Goal: Task Accomplishment & Management: Manage account settings

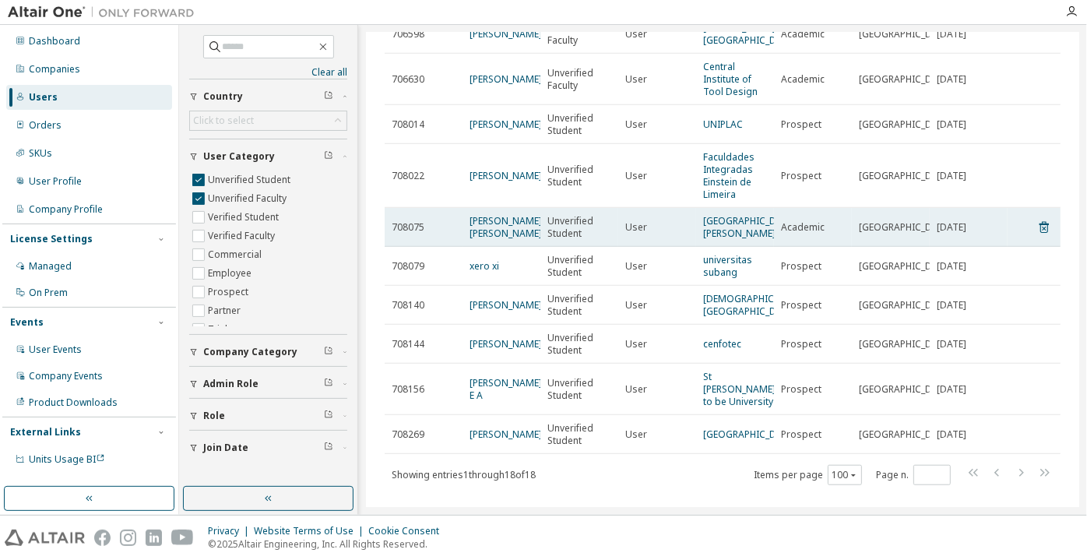
scroll to position [434, 0]
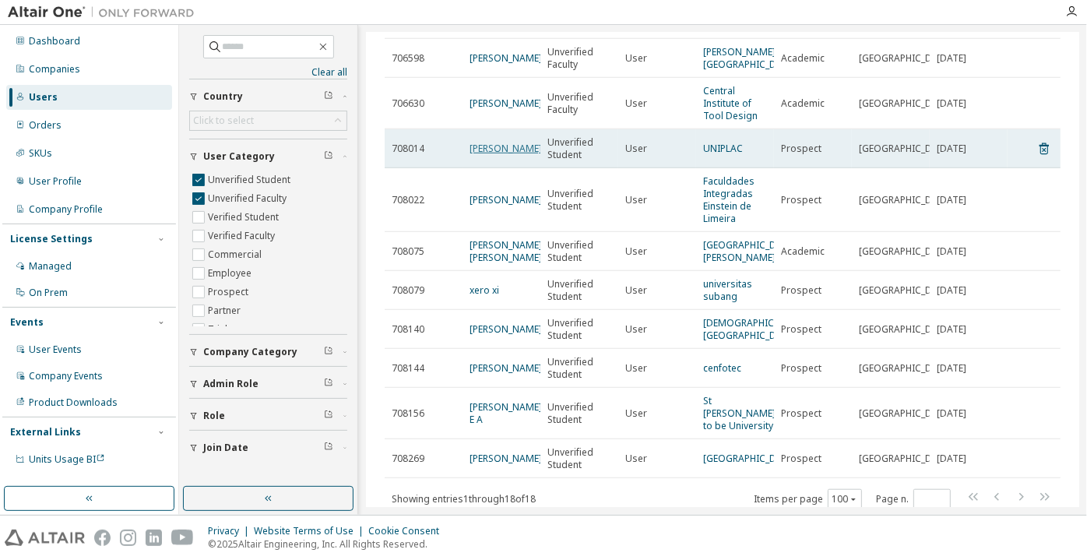
click at [490, 155] on link "[PERSON_NAME]" at bounding box center [506, 148] width 72 height 13
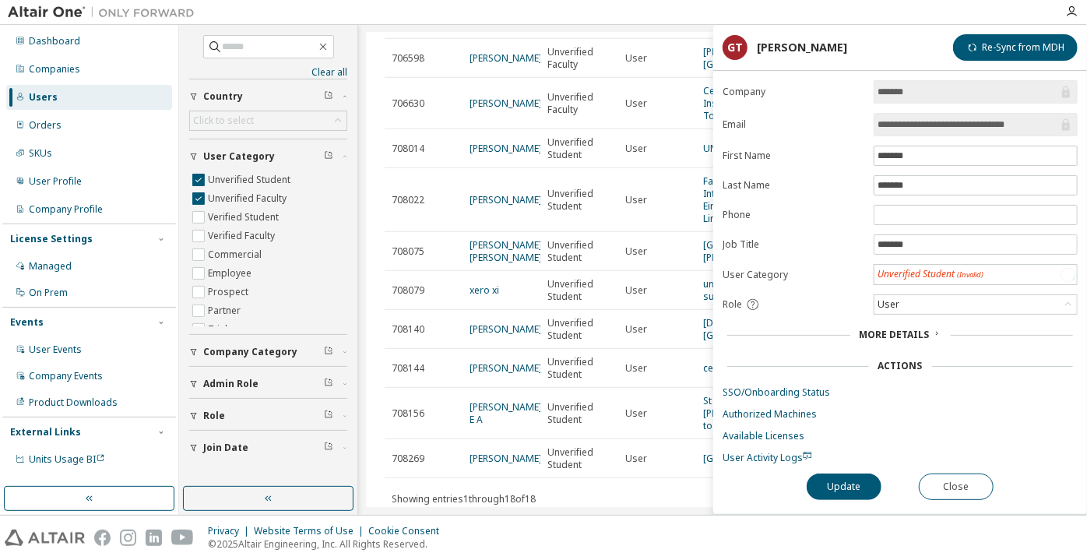
drag, startPoint x: 1043, startPoint y: 124, endPoint x: 943, endPoint y: 132, distance: 100.1
click at [943, 132] on span "**********" at bounding box center [976, 124] width 204 height 23
click at [1028, 126] on input "**********" at bounding box center [968, 125] width 181 height 16
drag, startPoint x: 1028, startPoint y: 126, endPoint x: 953, endPoint y: 130, distance: 74.9
click at [953, 130] on input "**********" at bounding box center [968, 125] width 181 height 16
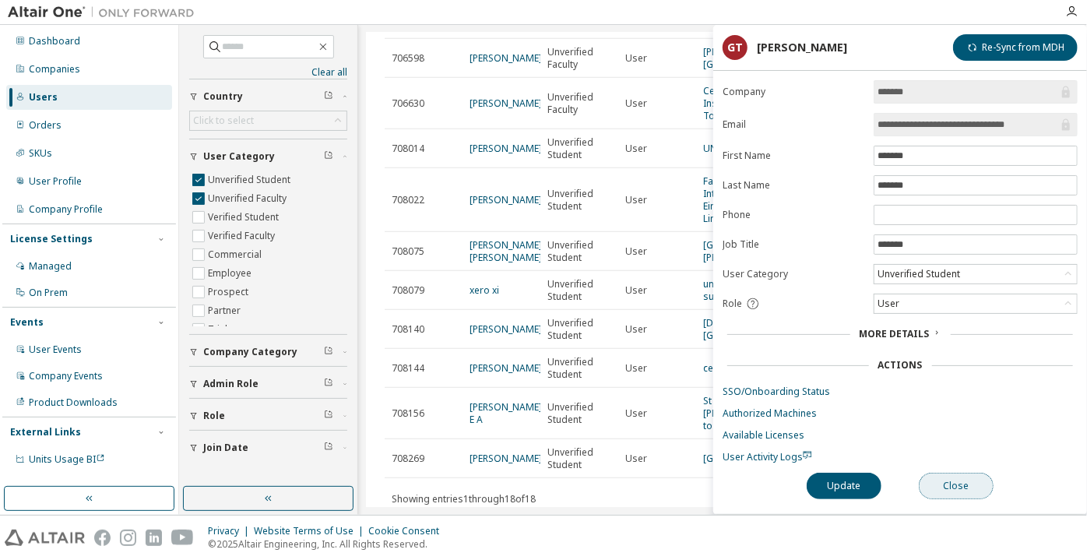
click at [956, 487] on button "Close" at bounding box center [956, 486] width 75 height 26
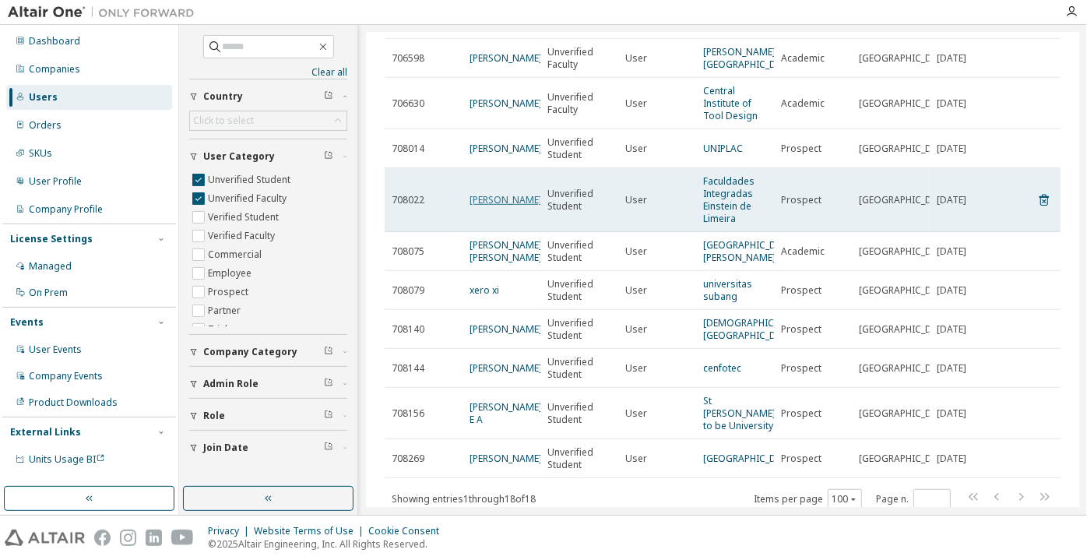
scroll to position [575, 0]
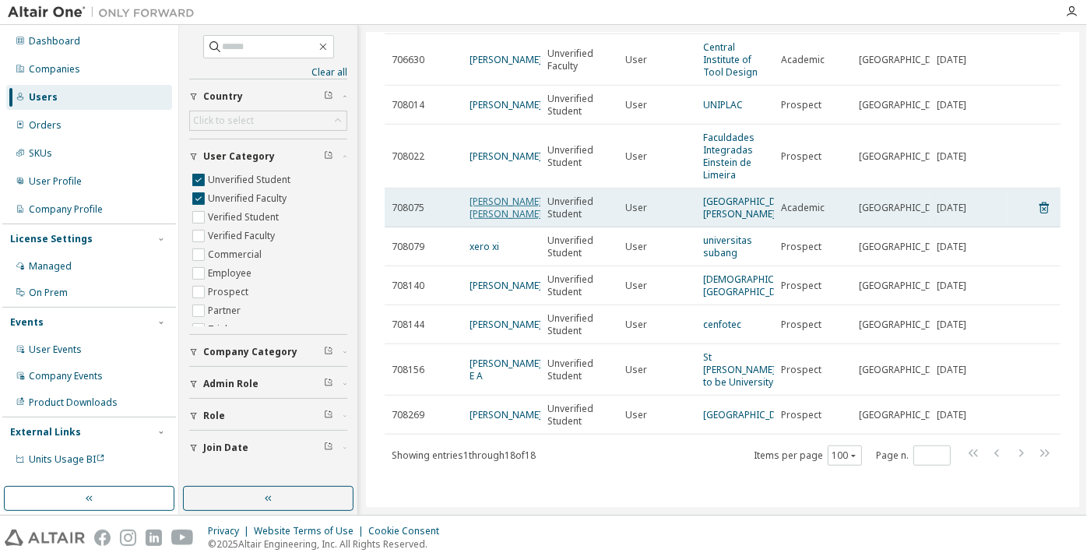
click at [495, 205] on link "[PERSON_NAME] [PERSON_NAME]" at bounding box center [506, 208] width 72 height 26
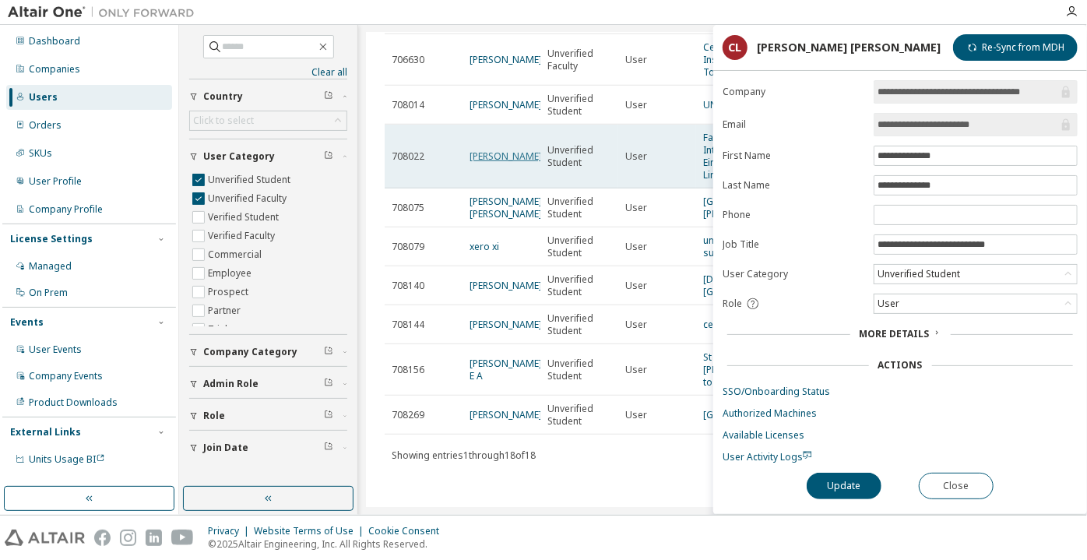
click at [470, 150] on link "[PERSON_NAME]" at bounding box center [506, 156] width 72 height 13
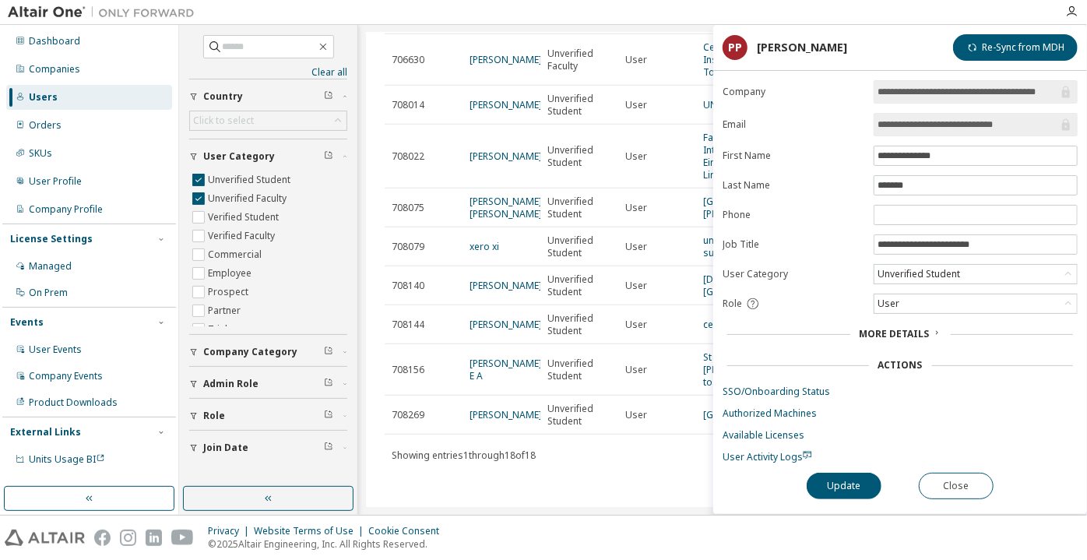
click at [921, 127] on input "**********" at bounding box center [968, 125] width 181 height 16
click at [984, 495] on div "**********" at bounding box center [900, 297] width 374 height 434
click at [974, 487] on button "Close" at bounding box center [956, 486] width 75 height 26
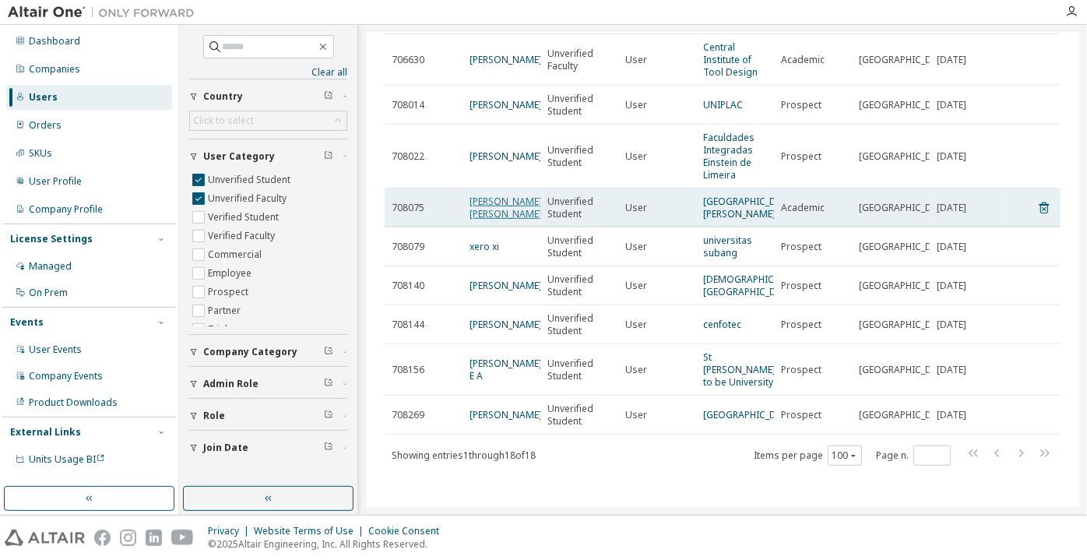
click at [490, 195] on link "[PERSON_NAME] [PERSON_NAME]" at bounding box center [506, 208] width 72 height 26
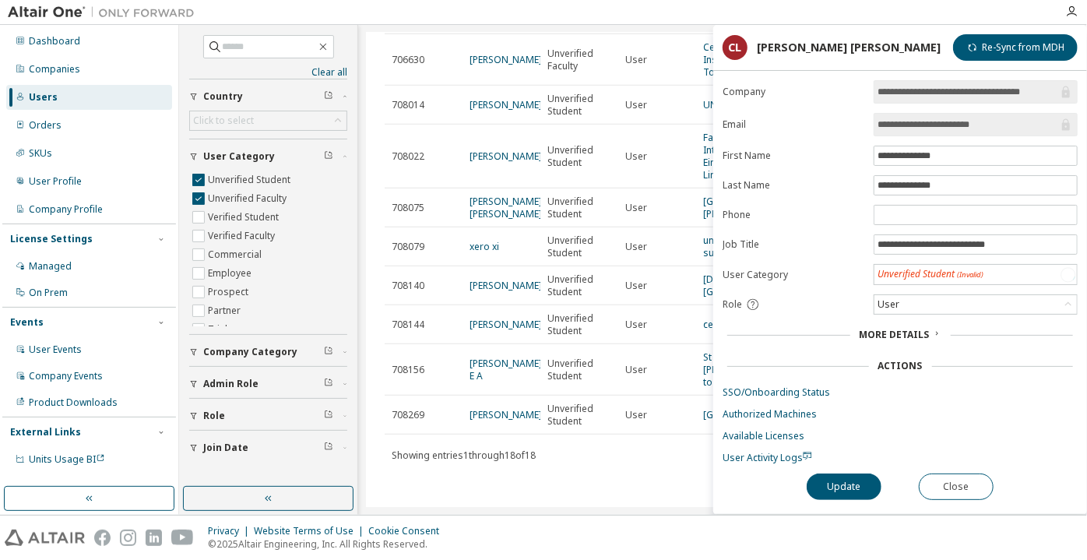
drag, startPoint x: 1015, startPoint y: 118, endPoint x: 932, endPoint y: 125, distance: 82.9
click at [932, 125] on input "**********" at bounding box center [968, 125] width 181 height 16
click at [975, 485] on button "Close" at bounding box center [956, 487] width 75 height 26
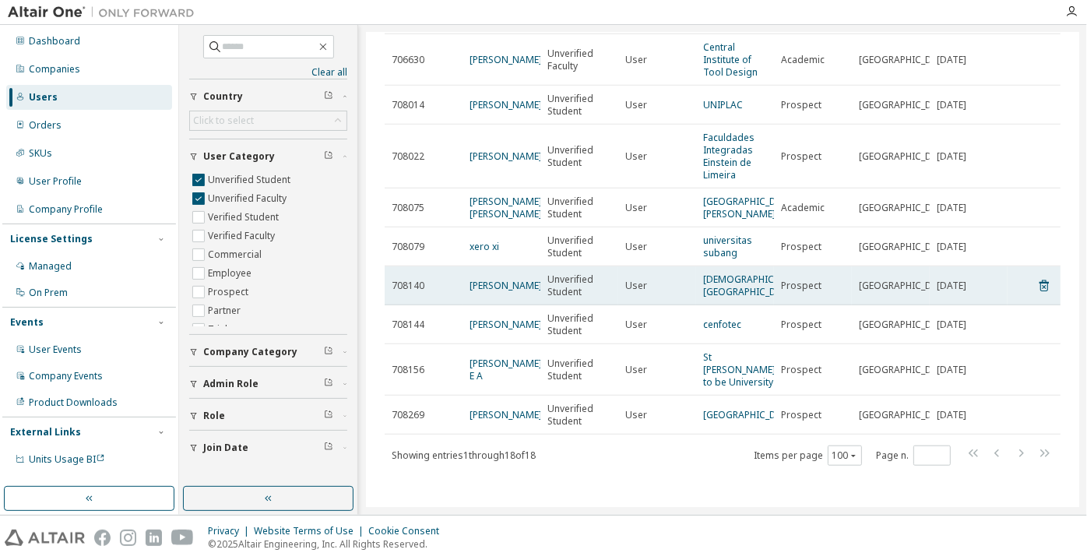
scroll to position [505, 0]
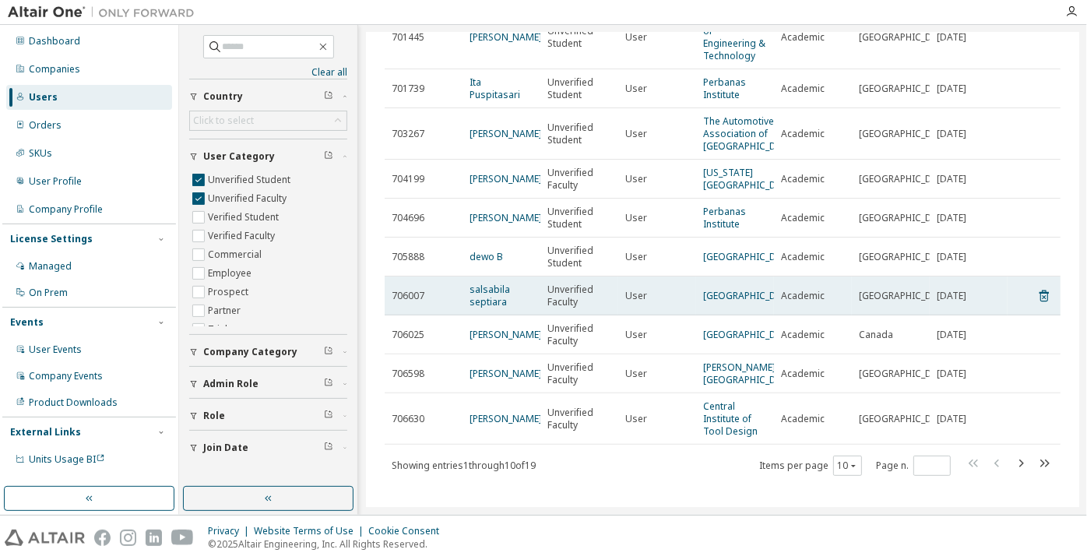
scroll to position [212, 0]
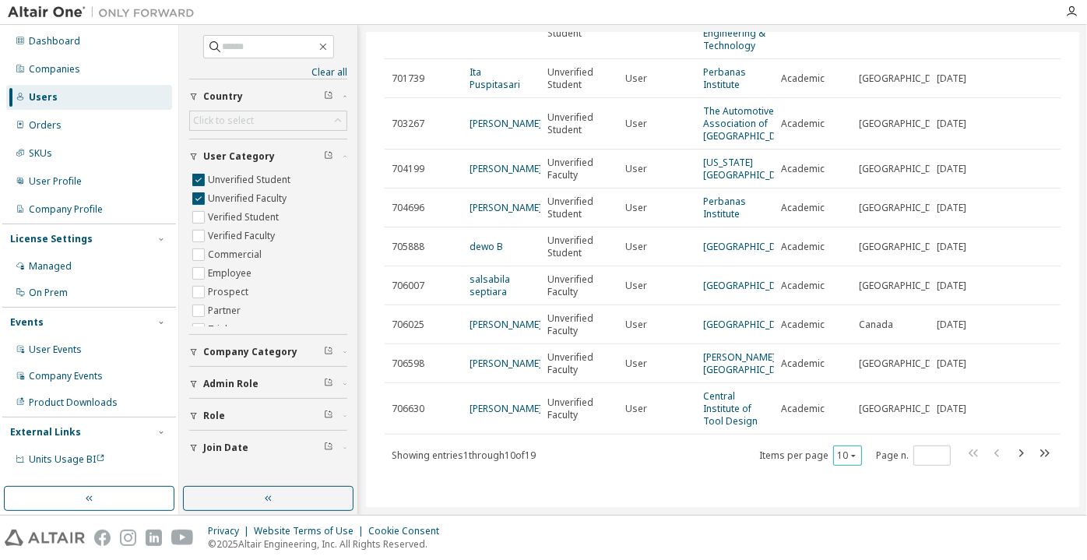
click at [849, 458] on icon "button" at bounding box center [853, 455] width 9 height 9
click at [838, 444] on div "100" at bounding box center [841, 437] width 125 height 19
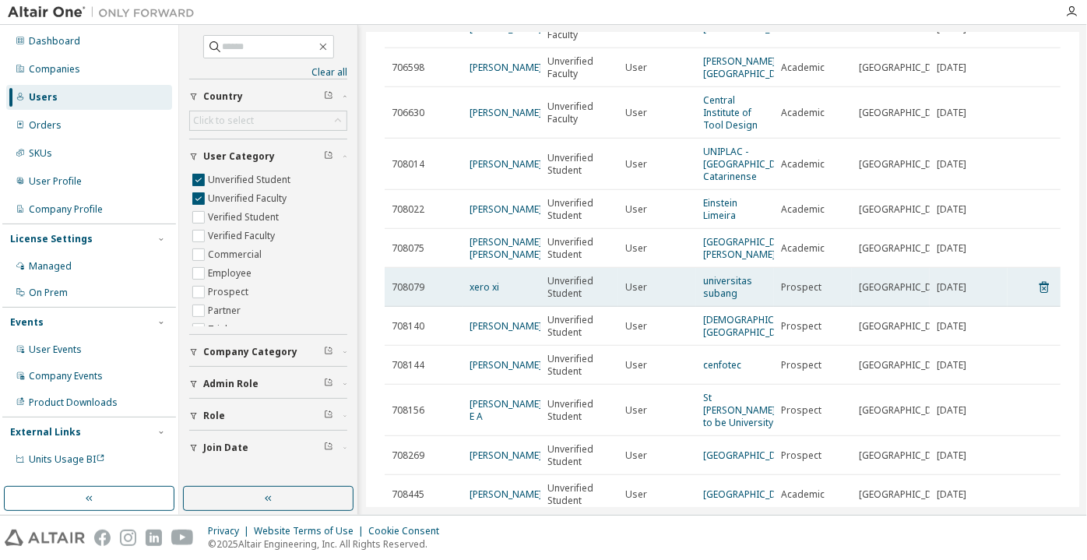
scroll to position [566, 0]
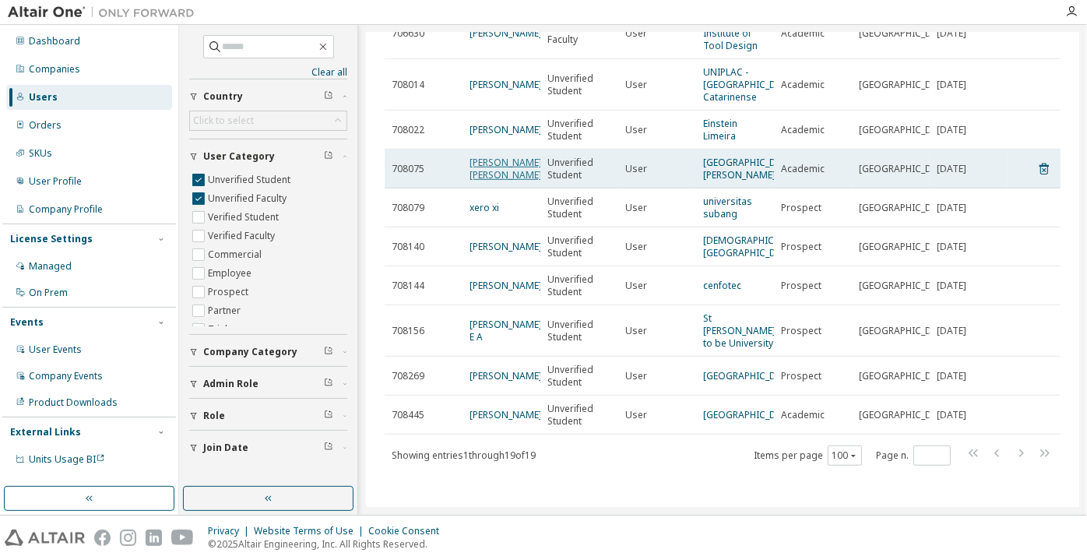
click at [504, 181] on link "[PERSON_NAME] [PERSON_NAME]" at bounding box center [506, 169] width 72 height 26
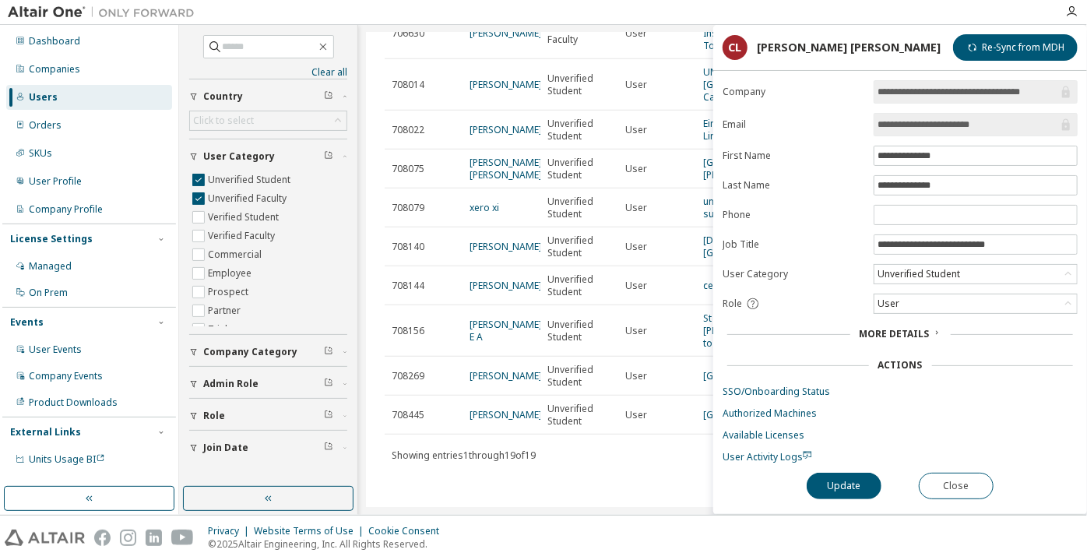
drag, startPoint x: 934, startPoint y: 122, endPoint x: 1034, endPoint y: 122, distance: 99.7
click at [1034, 122] on input "**********" at bounding box center [968, 125] width 181 height 16
click at [911, 127] on input "**********" at bounding box center [968, 125] width 181 height 16
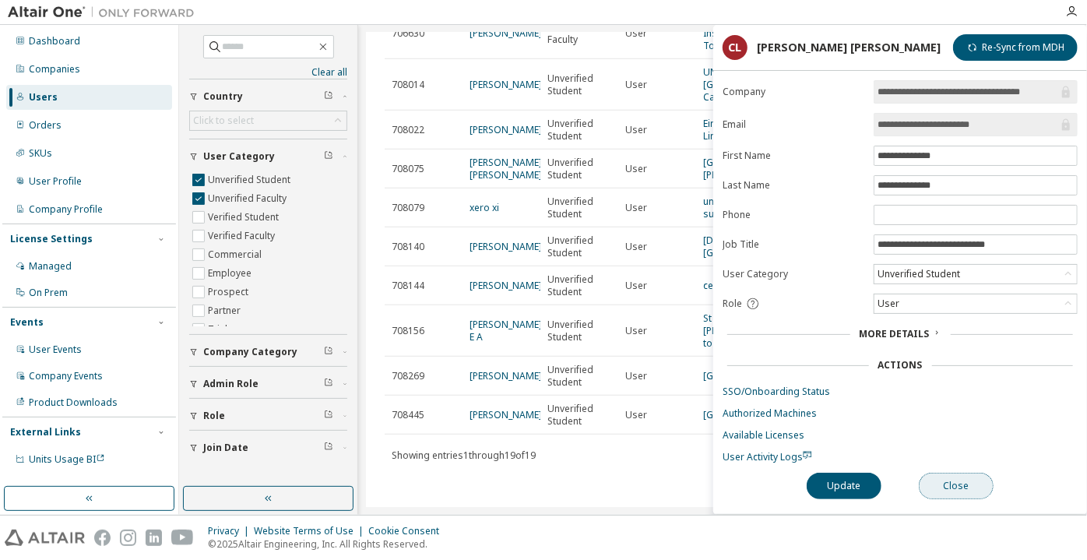
click at [966, 479] on button "Close" at bounding box center [956, 486] width 75 height 26
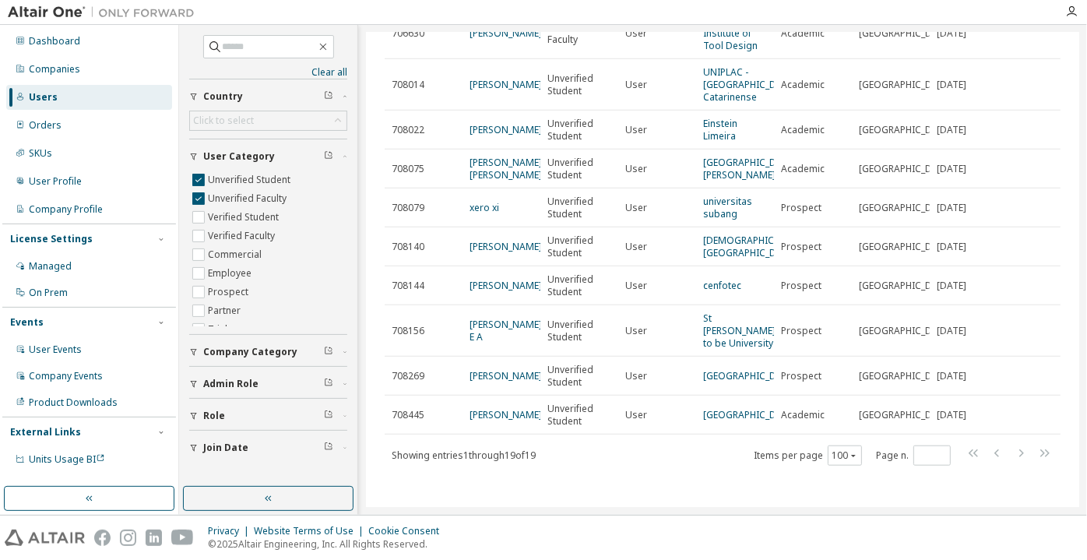
scroll to position [627, 0]
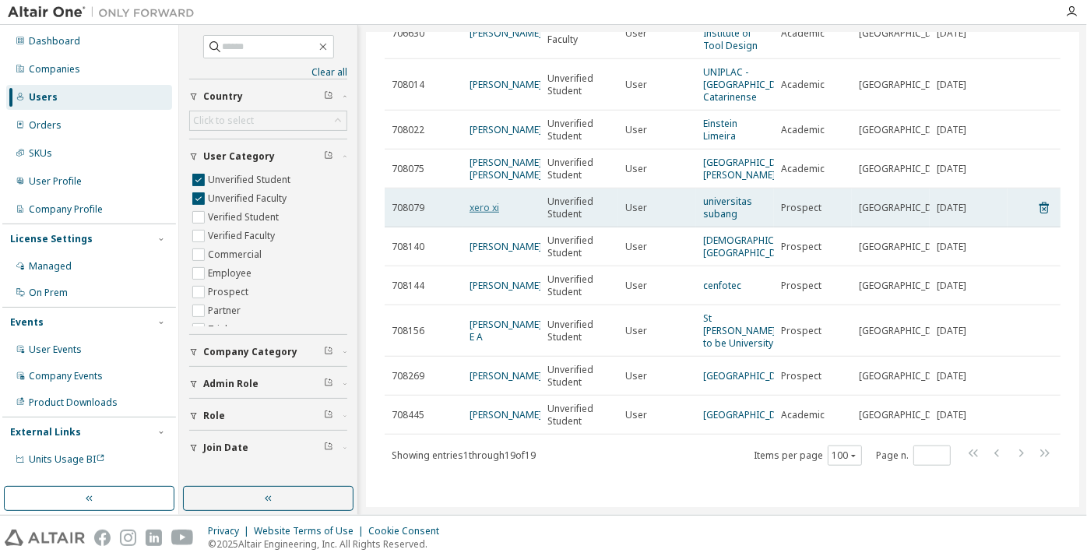
click at [489, 201] on link "xero xi" at bounding box center [485, 207] width 30 height 13
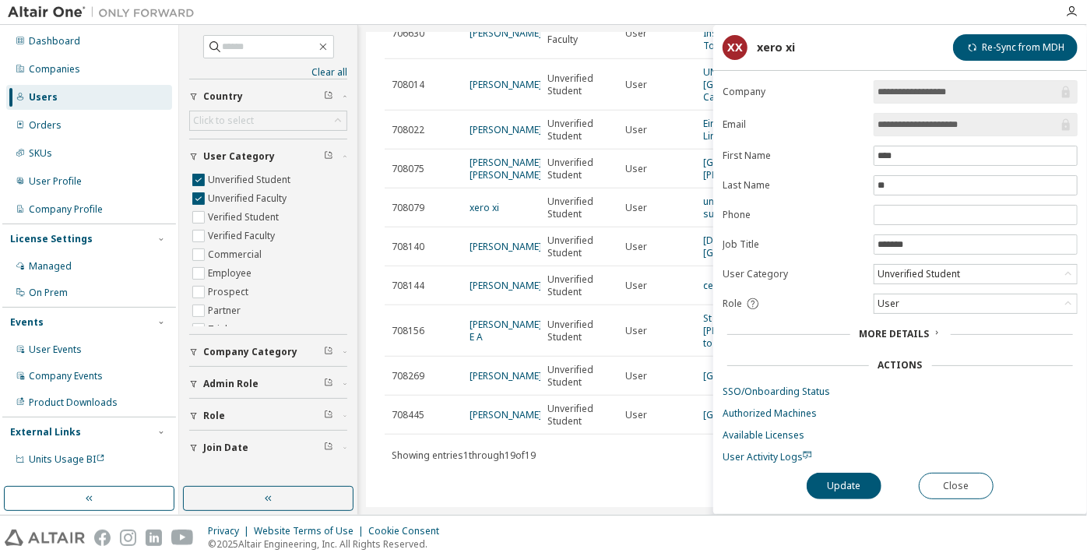
drag, startPoint x: 990, startPoint y: 129, endPoint x: 922, endPoint y: 129, distance: 67.8
click at [922, 129] on input "**********" at bounding box center [968, 125] width 181 height 16
click at [946, 481] on button "Close" at bounding box center [956, 486] width 75 height 26
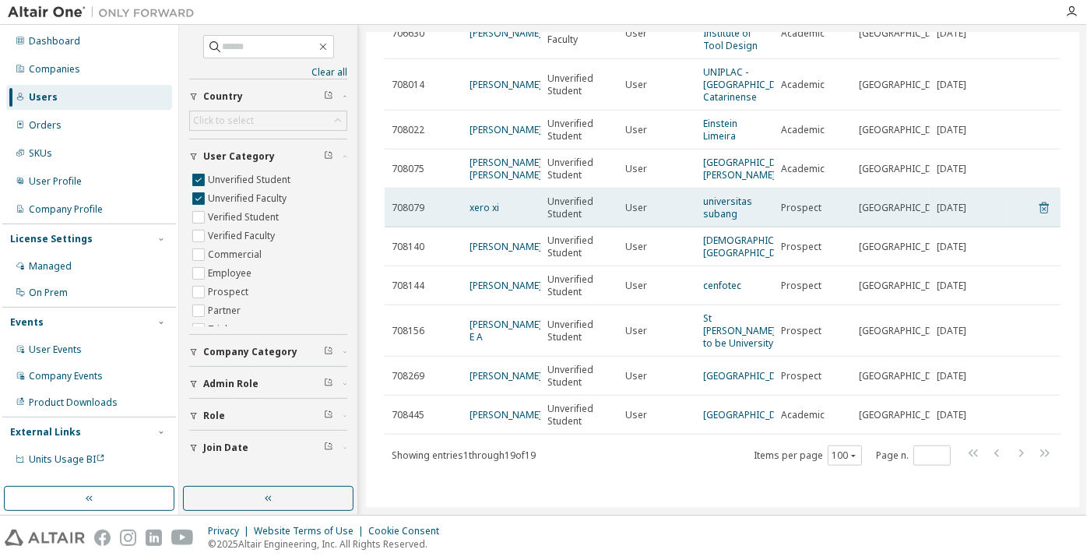
click at [1038, 199] on icon at bounding box center [1044, 208] width 14 height 19
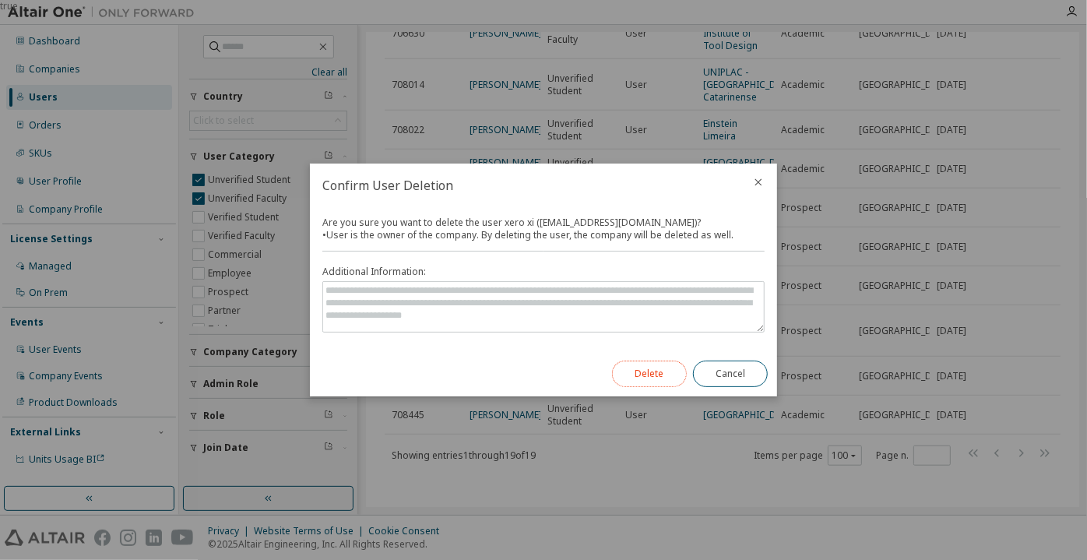
click at [671, 379] on button "Delete" at bounding box center [649, 374] width 75 height 26
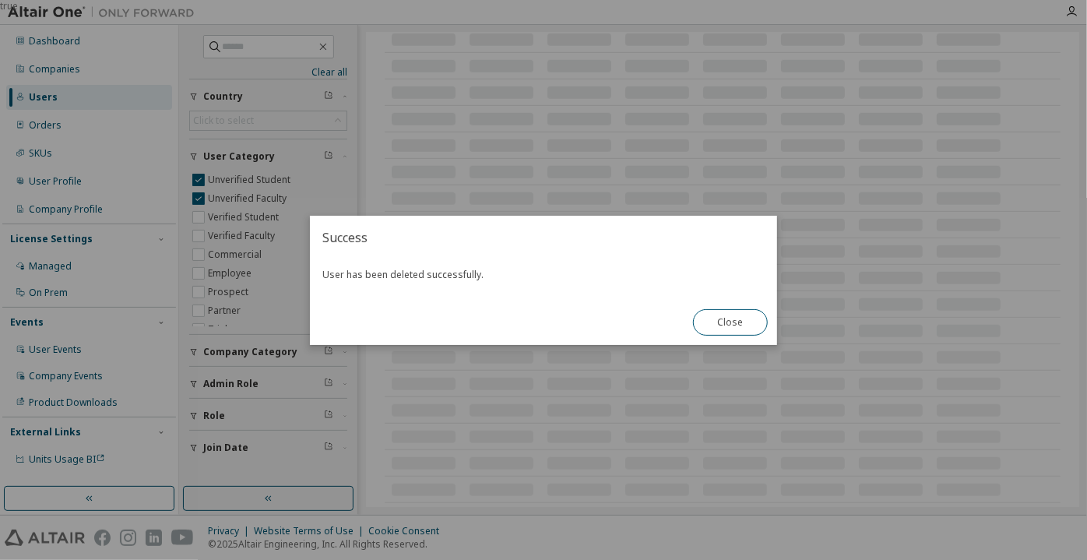
scroll to position [600, 0]
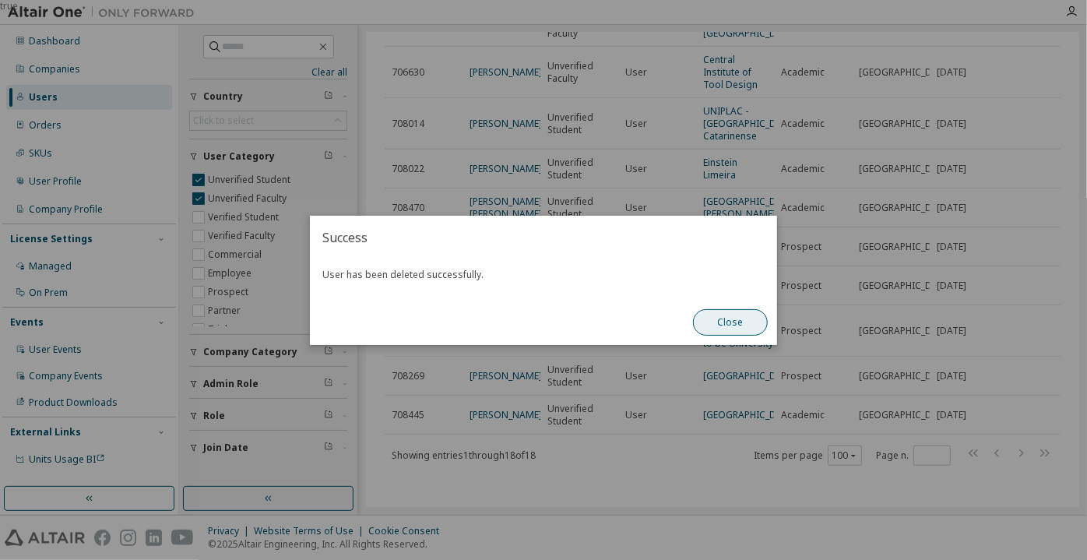
click at [717, 327] on button "Close" at bounding box center [730, 322] width 75 height 26
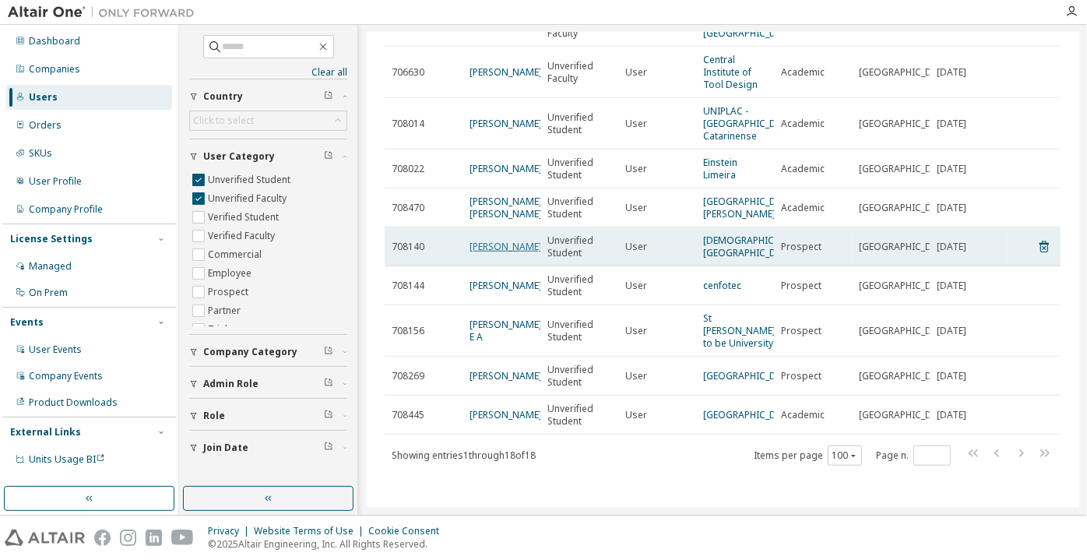
click at [488, 240] on link "[PERSON_NAME]" at bounding box center [506, 246] width 72 height 13
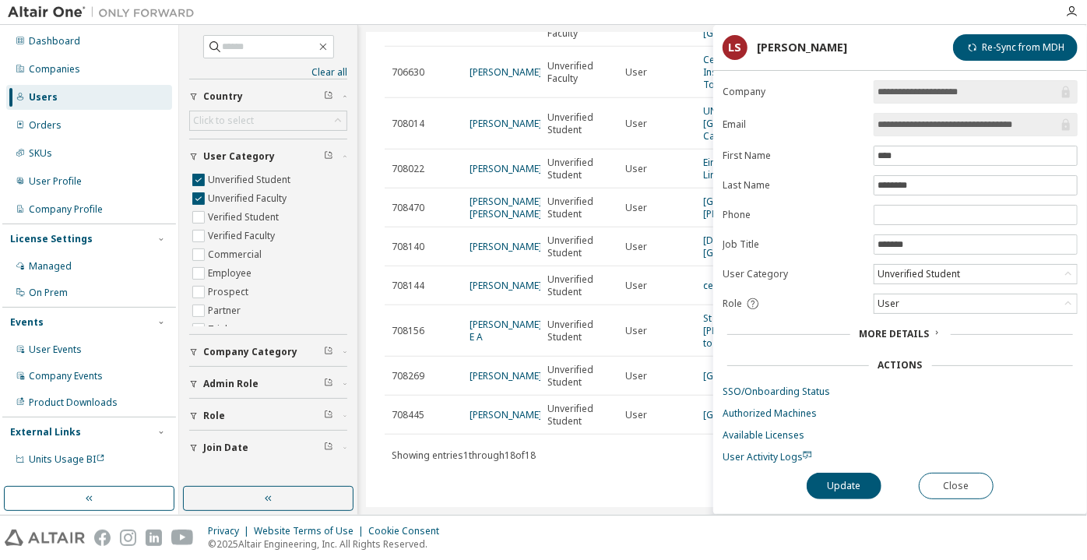
drag, startPoint x: 942, startPoint y: 125, endPoint x: 1050, endPoint y: 130, distance: 107.6
click at [1050, 130] on input "**********" at bounding box center [968, 125] width 181 height 16
click at [942, 488] on button "Close" at bounding box center [956, 486] width 75 height 26
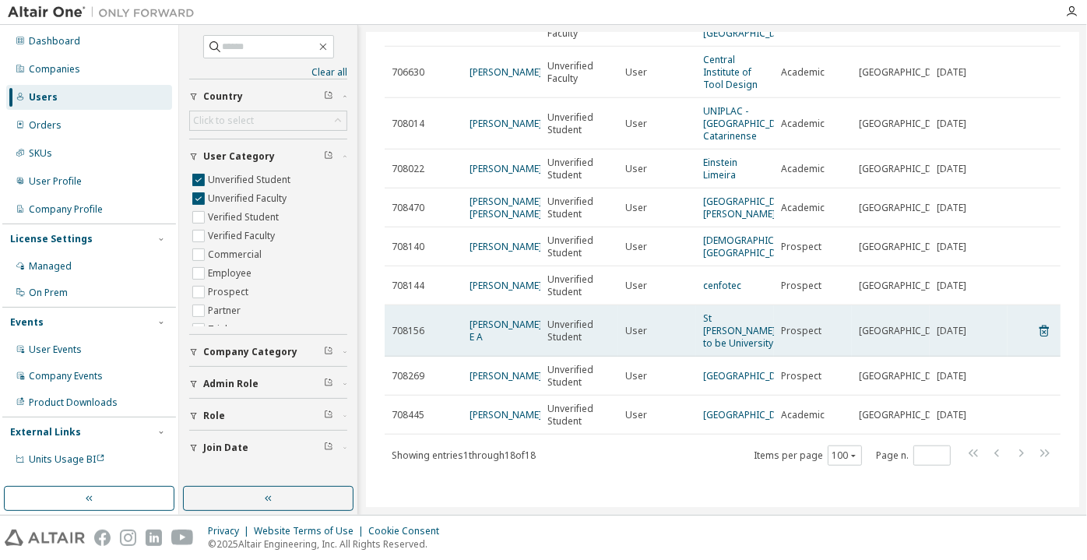
scroll to position [600, 0]
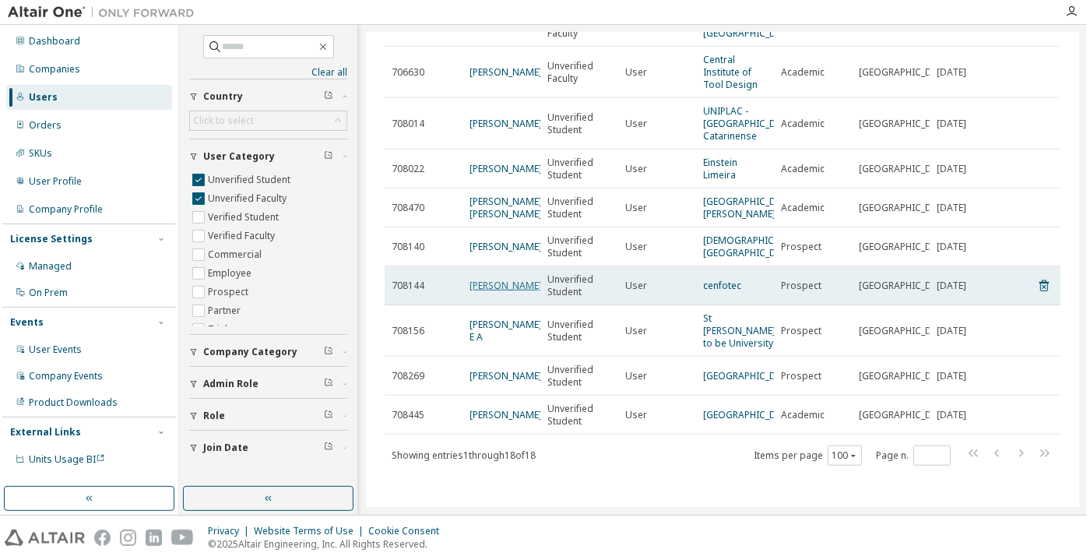
click at [496, 280] on link "[PERSON_NAME]" at bounding box center [506, 285] width 72 height 13
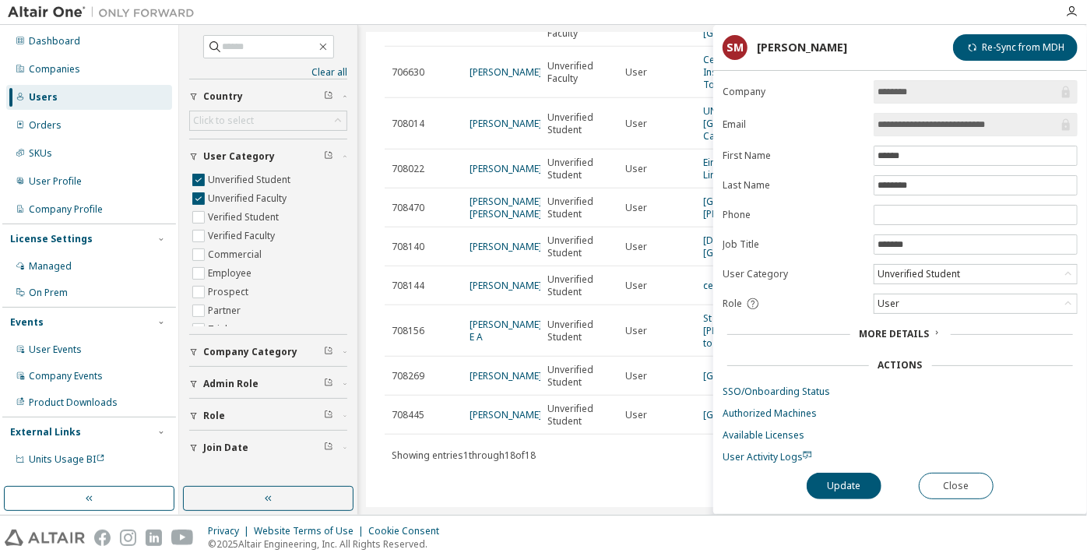
drag, startPoint x: 1025, startPoint y: 111, endPoint x: 960, endPoint y: 114, distance: 64.7
click at [960, 114] on form "**********" at bounding box center [900, 271] width 355 height 383
click at [953, 473] on button "Close" at bounding box center [956, 486] width 75 height 26
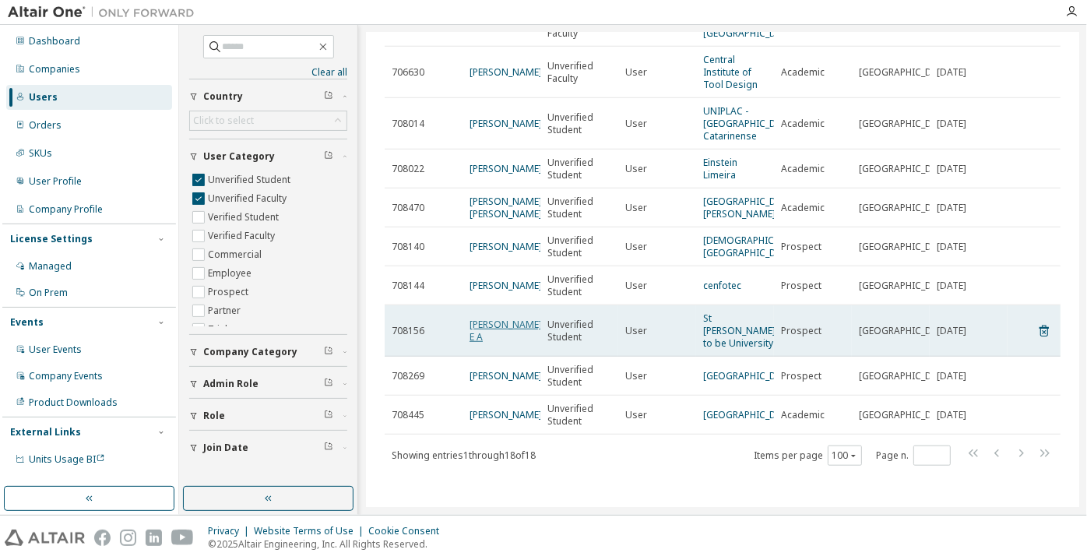
click at [484, 318] on link "[PERSON_NAME] E A" at bounding box center [506, 331] width 72 height 26
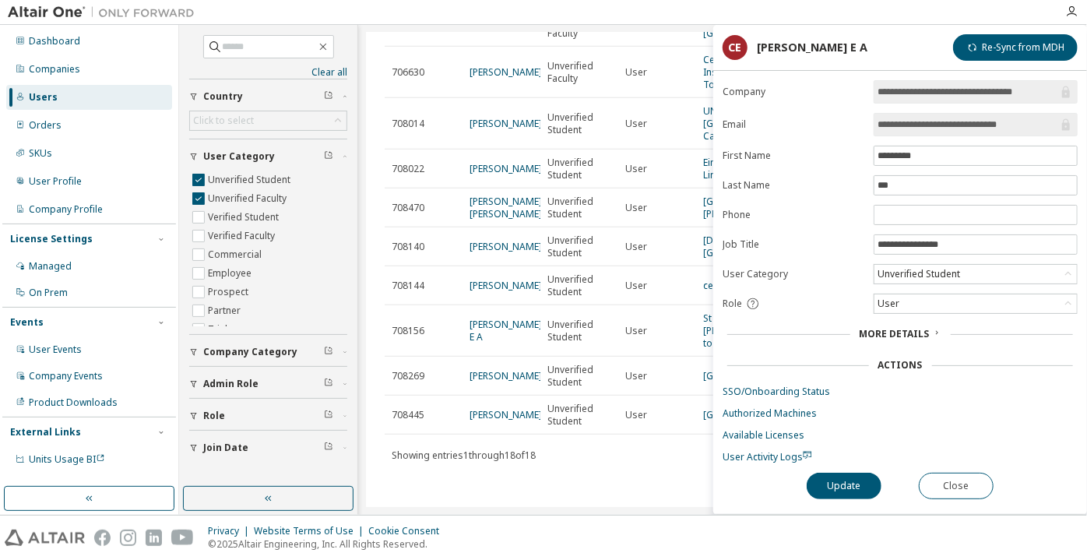
drag, startPoint x: 1023, startPoint y: 125, endPoint x: 946, endPoint y: 137, distance: 78.0
click at [946, 137] on form "**********" at bounding box center [900, 271] width 355 height 383
click at [945, 481] on button "Close" at bounding box center [956, 486] width 75 height 26
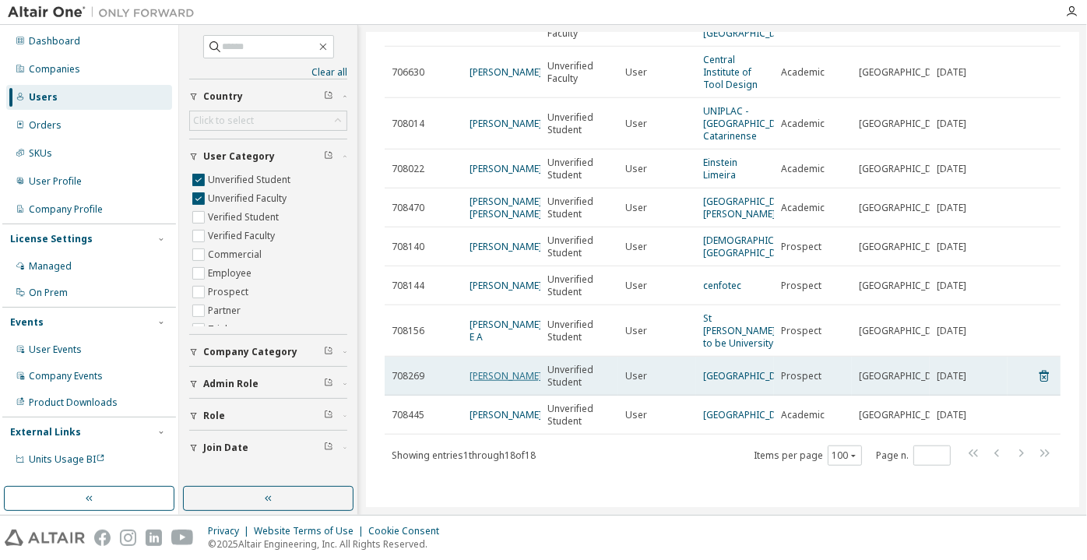
click at [492, 369] on link "[PERSON_NAME]" at bounding box center [506, 375] width 72 height 13
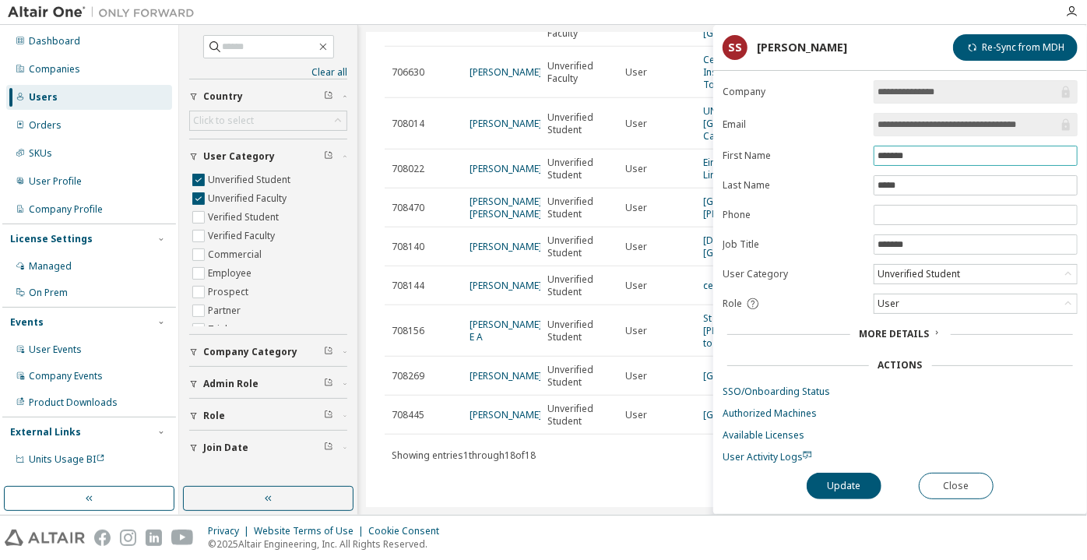
drag, startPoint x: 963, startPoint y: 127, endPoint x: 1049, endPoint y: 149, distance: 89.2
click at [1049, 149] on form "**********" at bounding box center [900, 271] width 355 height 383
drag, startPoint x: 953, startPoint y: 124, endPoint x: 1062, endPoint y: 142, distance: 111.3
click at [1062, 142] on form "**********" at bounding box center [900, 271] width 355 height 383
click at [933, 483] on button "Close" at bounding box center [956, 486] width 75 height 26
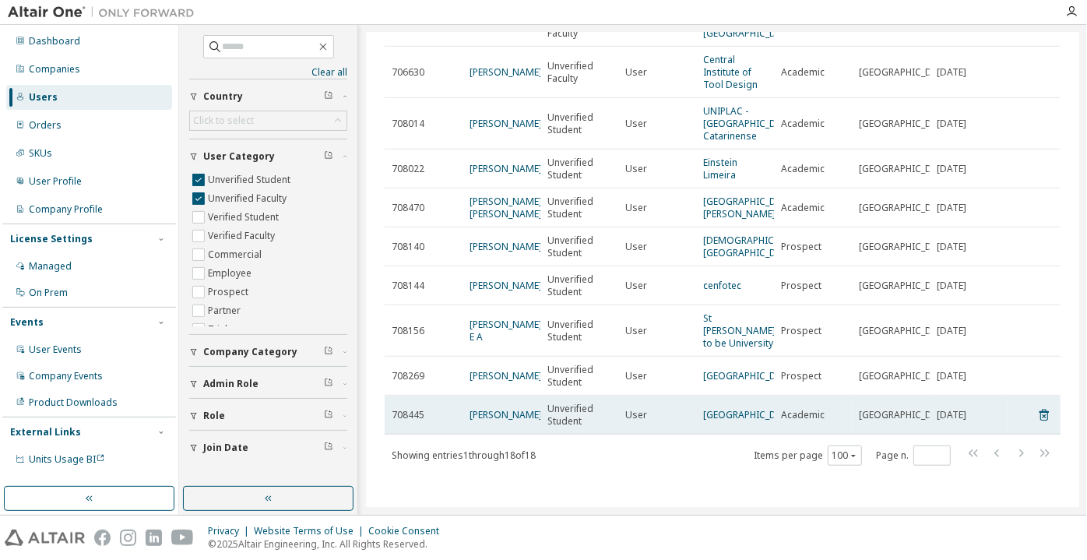
click at [485, 402] on td "[PERSON_NAME]" at bounding box center [502, 415] width 78 height 39
click at [484, 410] on link "[PERSON_NAME]" at bounding box center [506, 414] width 72 height 13
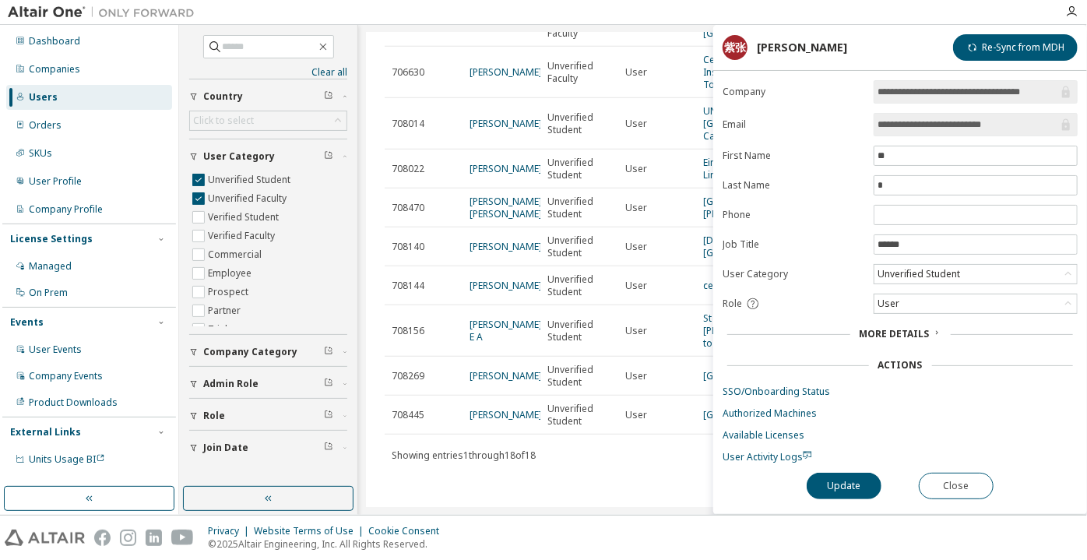
drag, startPoint x: 1011, startPoint y: 122, endPoint x: 939, endPoint y: 127, distance: 71.8
click at [939, 127] on input "**********" at bounding box center [968, 125] width 181 height 16
click at [924, 126] on input "**********" at bounding box center [968, 125] width 181 height 16
click at [923, 126] on input "**********" at bounding box center [968, 125] width 181 height 16
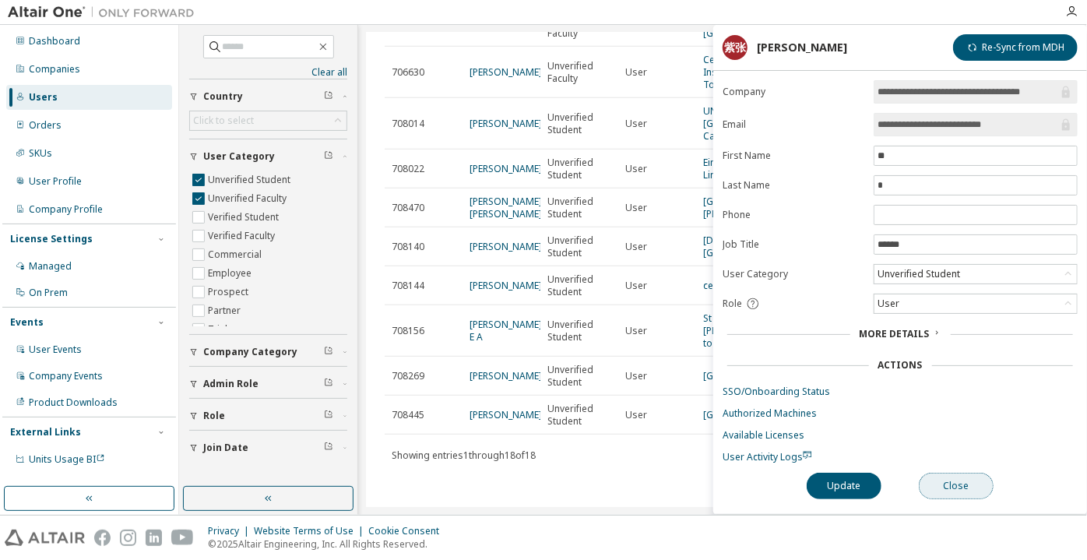
click at [956, 473] on button "Close" at bounding box center [956, 486] width 75 height 26
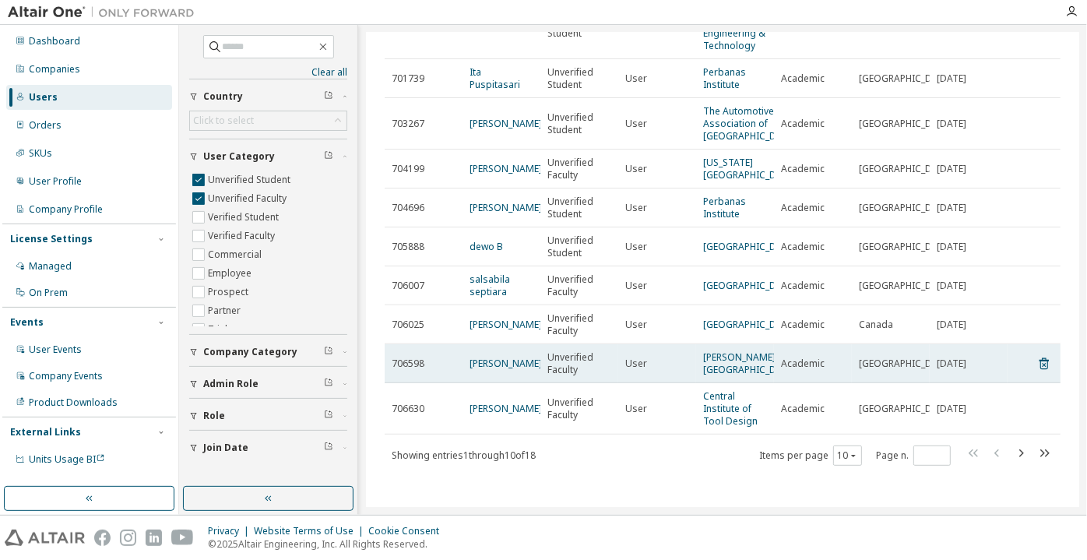
scroll to position [213, 0]
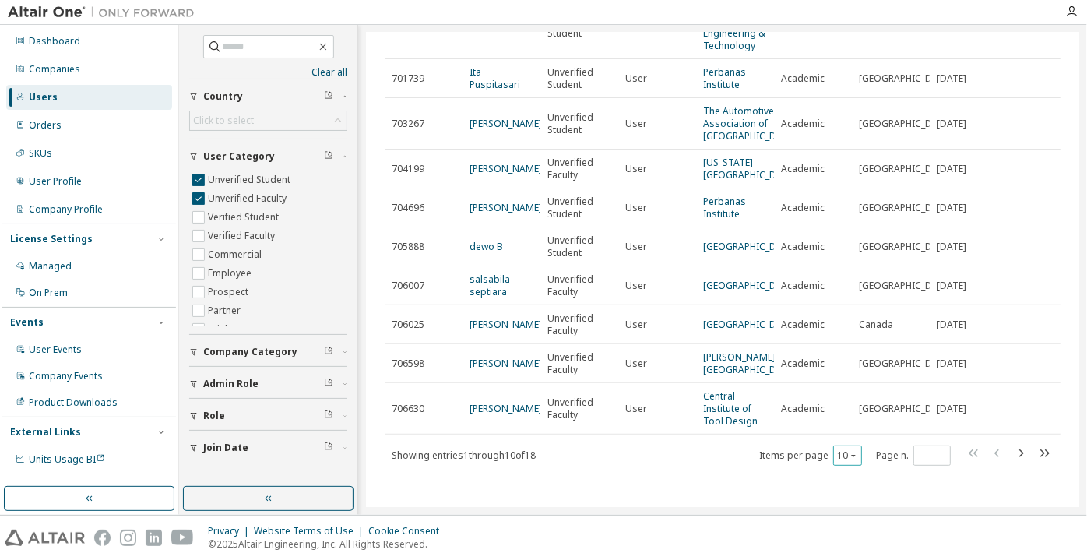
click at [841, 456] on button "10" at bounding box center [847, 455] width 21 height 12
click at [830, 433] on div "100" at bounding box center [841, 435] width 125 height 19
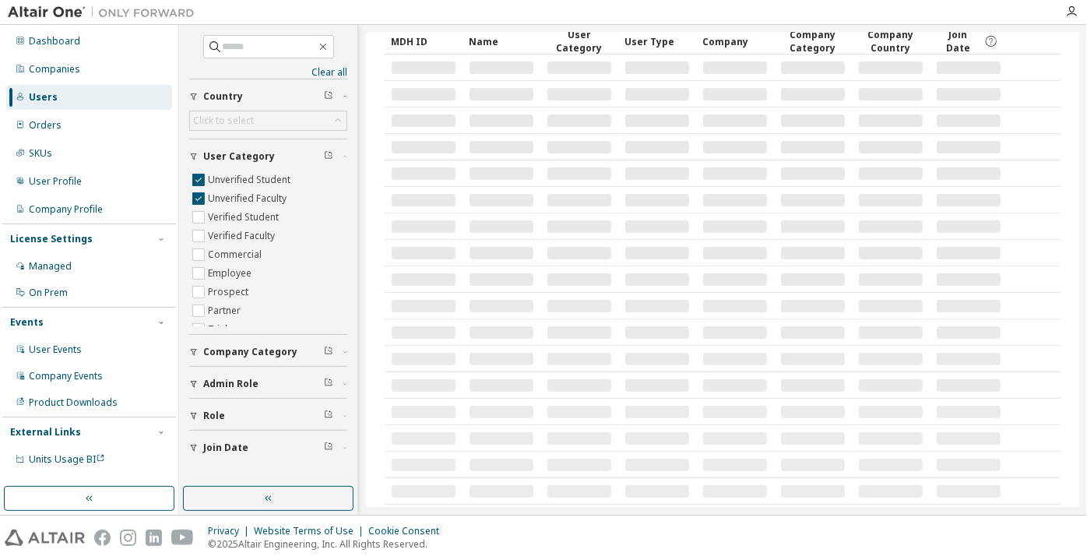
scroll to position [0, 0]
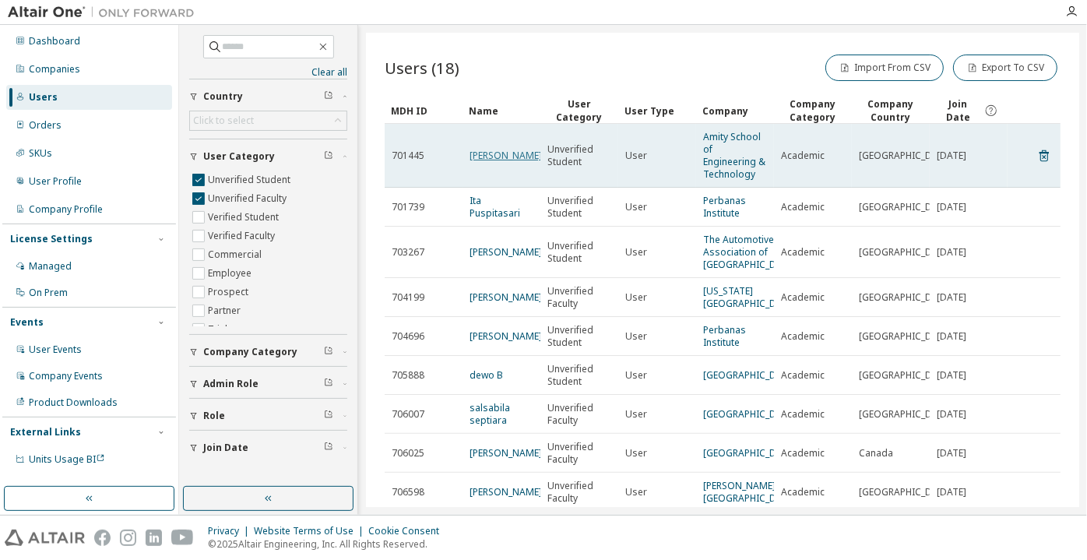
click at [471, 157] on link "[PERSON_NAME]" at bounding box center [506, 155] width 72 height 13
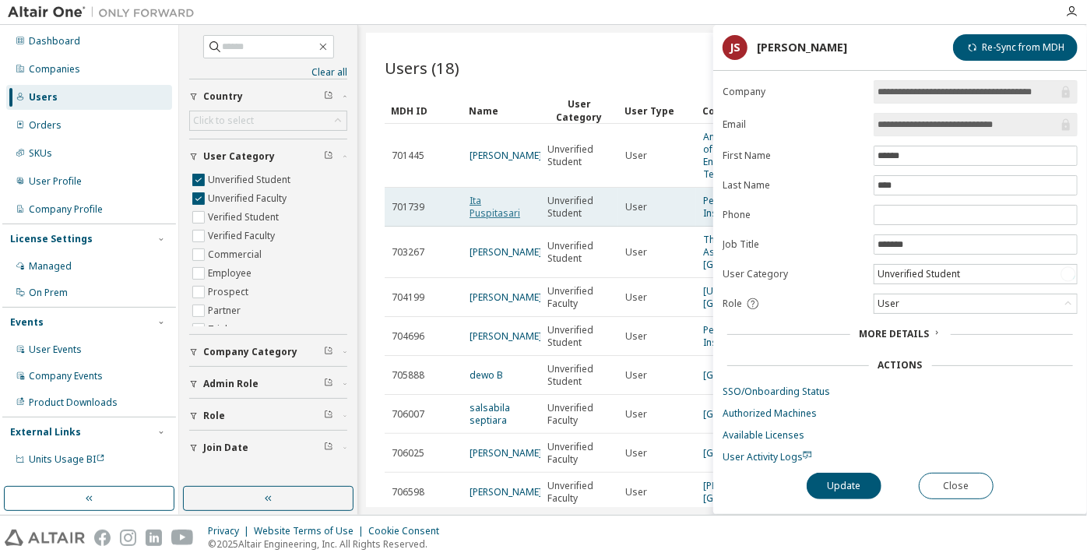
click at [491, 205] on link "Ita Puspitasari" at bounding box center [495, 207] width 51 height 26
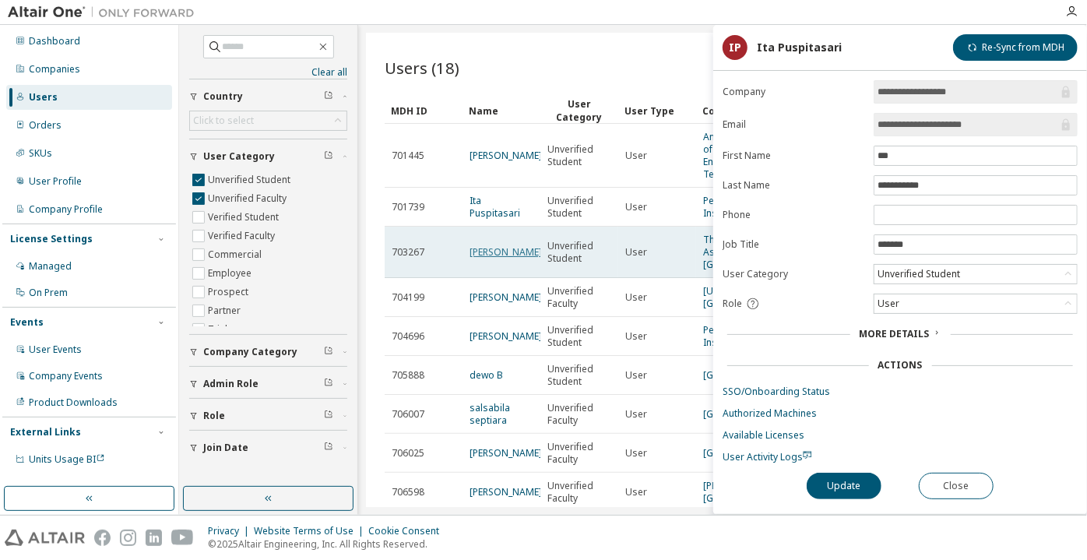
click at [525, 257] on link "[PERSON_NAME]" at bounding box center [506, 251] width 72 height 13
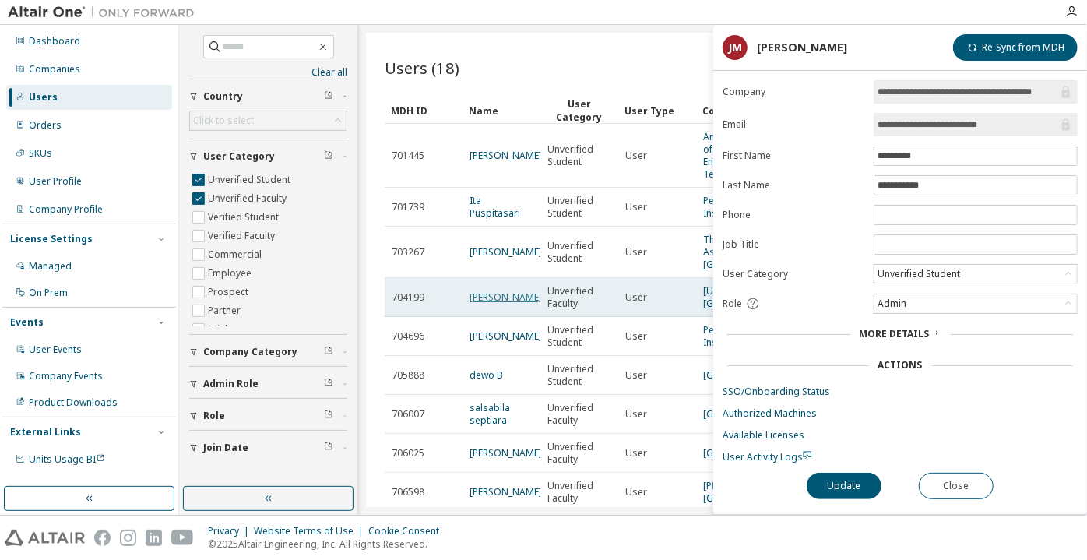
click at [488, 304] on link "[PERSON_NAME]" at bounding box center [506, 297] width 72 height 13
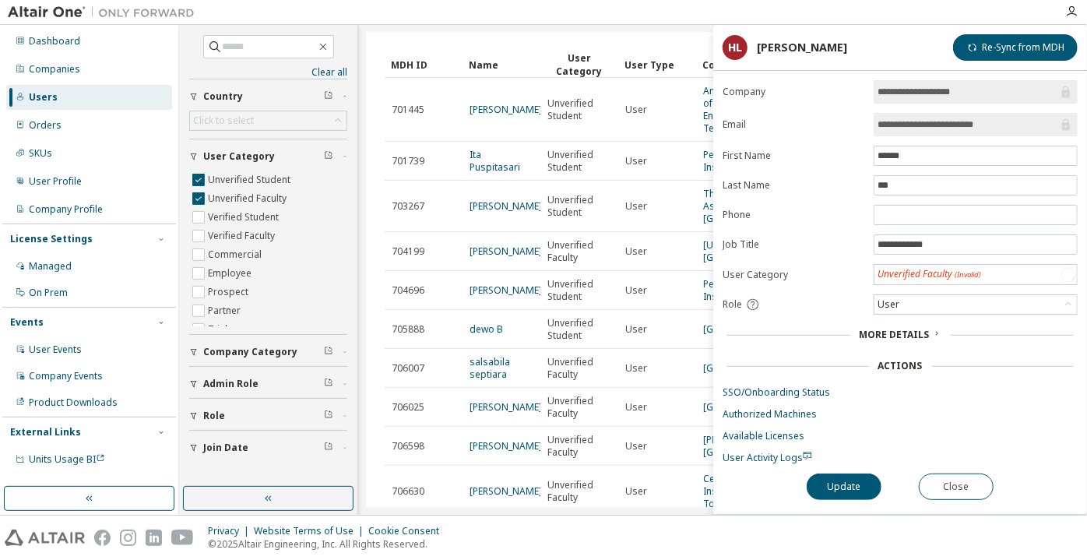
scroll to position [70, 0]
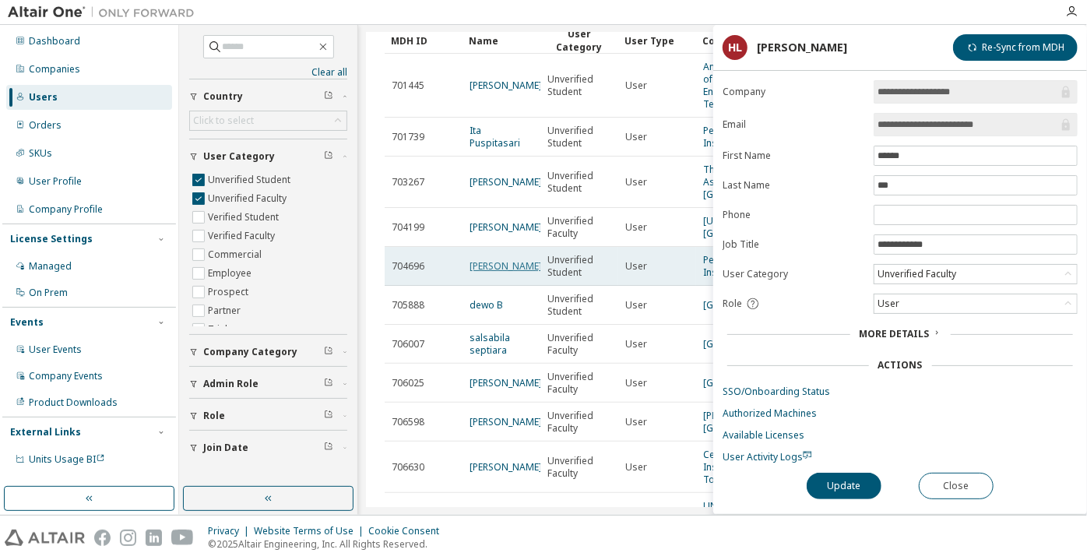
click at [487, 273] on link "[PERSON_NAME]" at bounding box center [506, 265] width 72 height 13
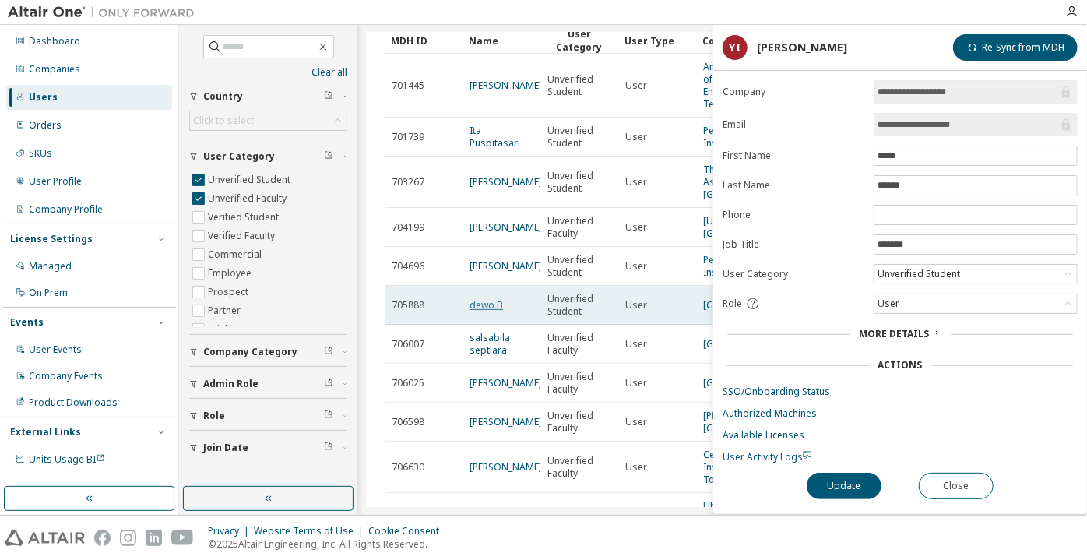
click at [498, 312] on link "dewo B" at bounding box center [486, 304] width 33 height 13
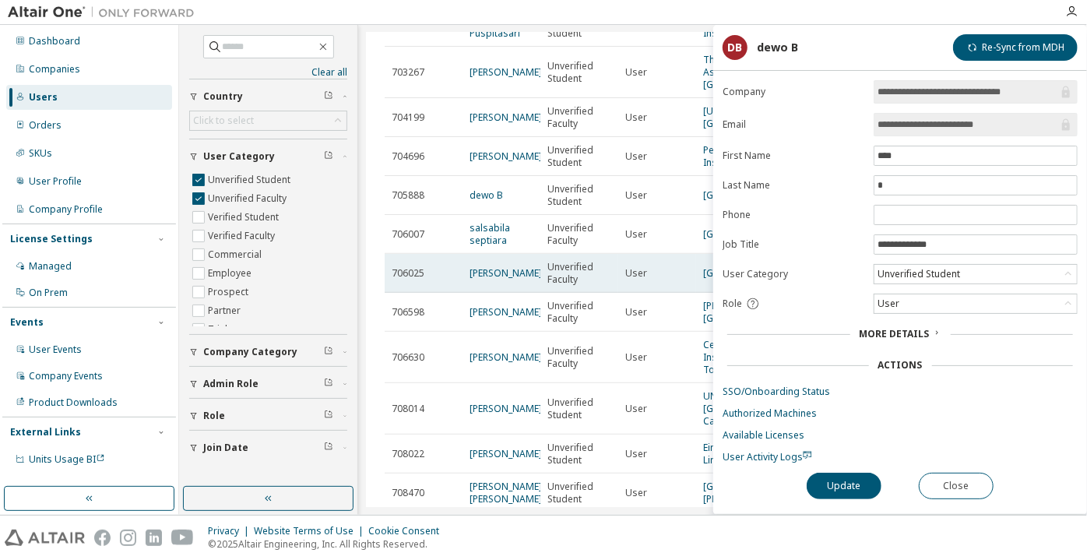
scroll to position [212, 0]
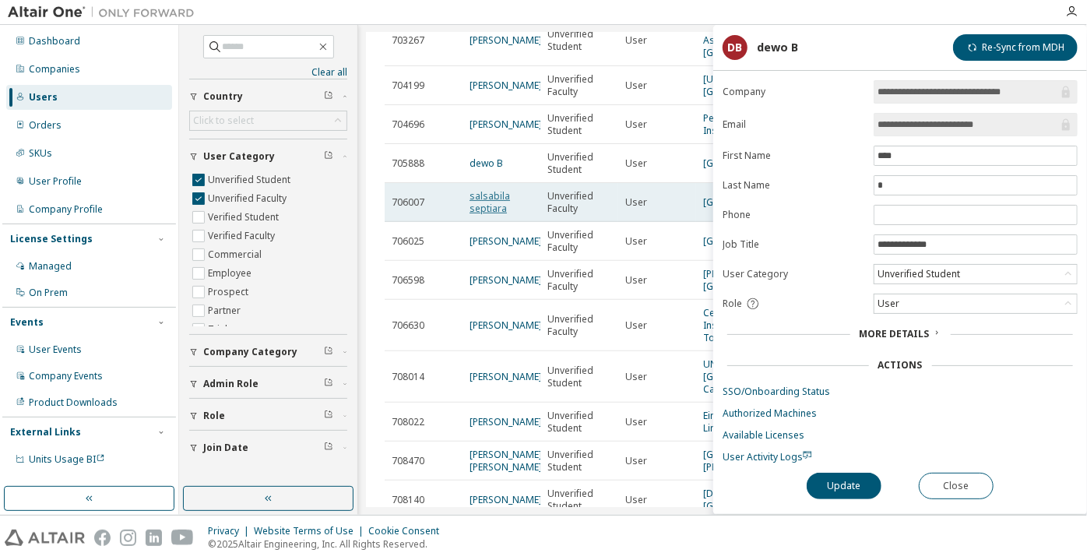
click at [491, 215] on link "salsabila septiara" at bounding box center [490, 202] width 41 height 26
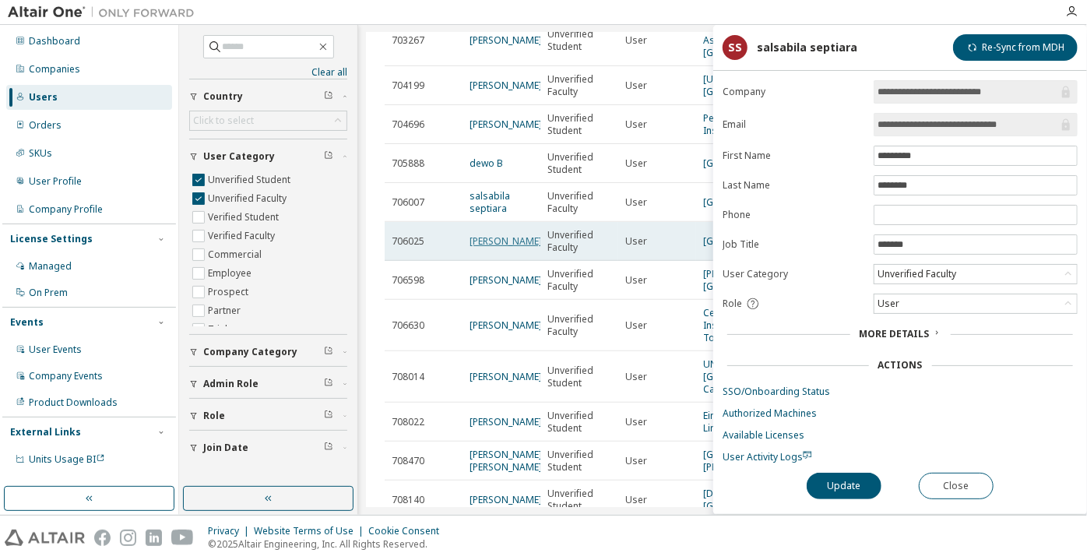
click at [487, 261] on td "[PERSON_NAME]" at bounding box center [502, 241] width 78 height 39
click at [484, 248] on link "[PERSON_NAME]" at bounding box center [506, 240] width 72 height 13
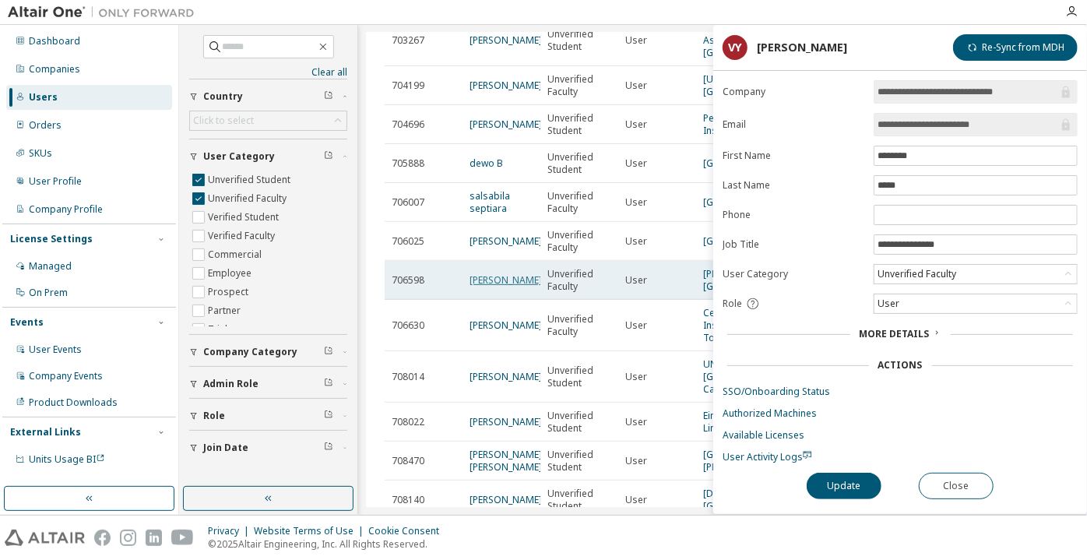
click at [501, 287] on link "[PERSON_NAME]" at bounding box center [506, 279] width 72 height 13
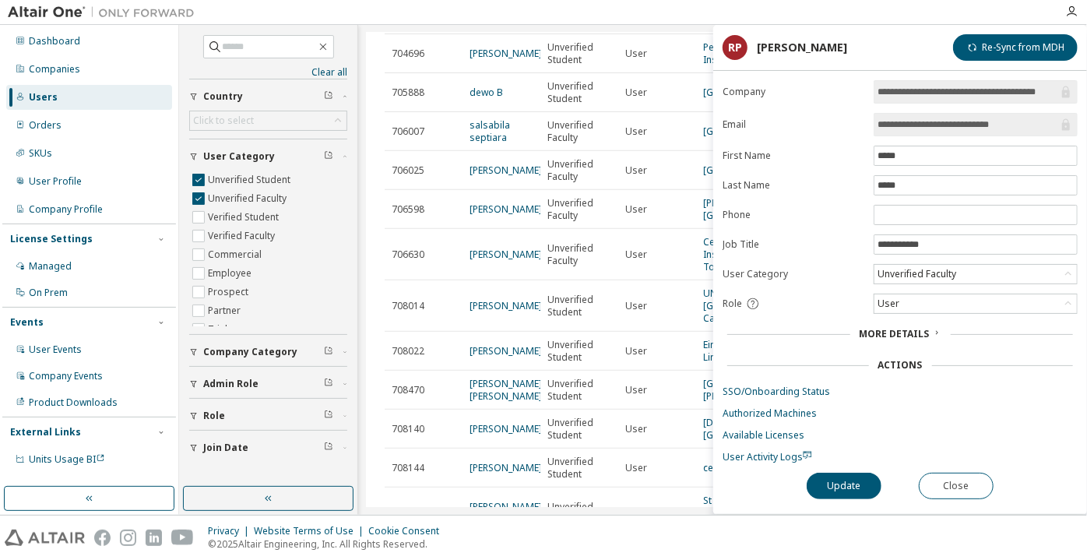
scroll to position [354, 0]
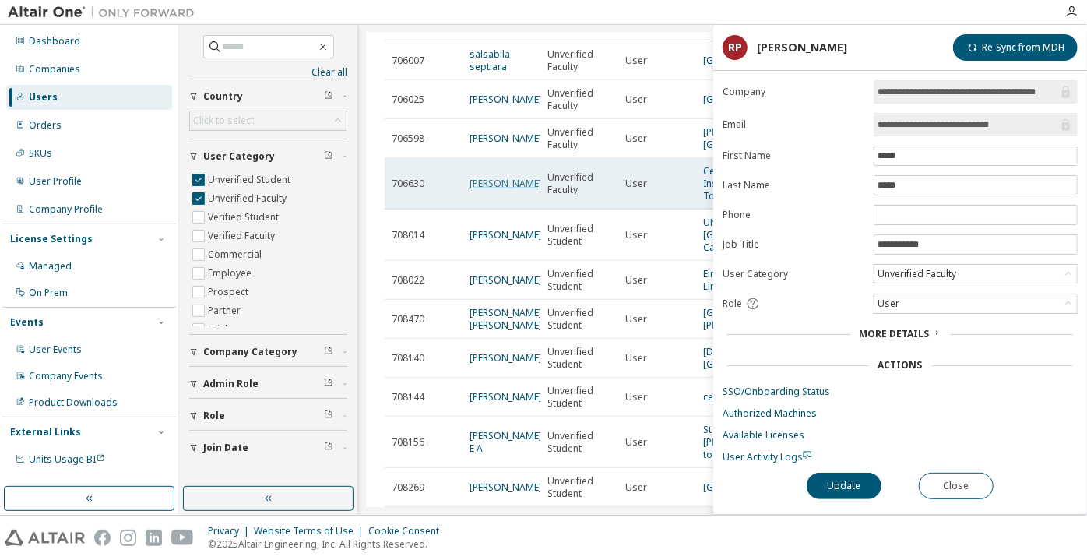
click at [500, 190] on link "[PERSON_NAME]" at bounding box center [506, 183] width 72 height 13
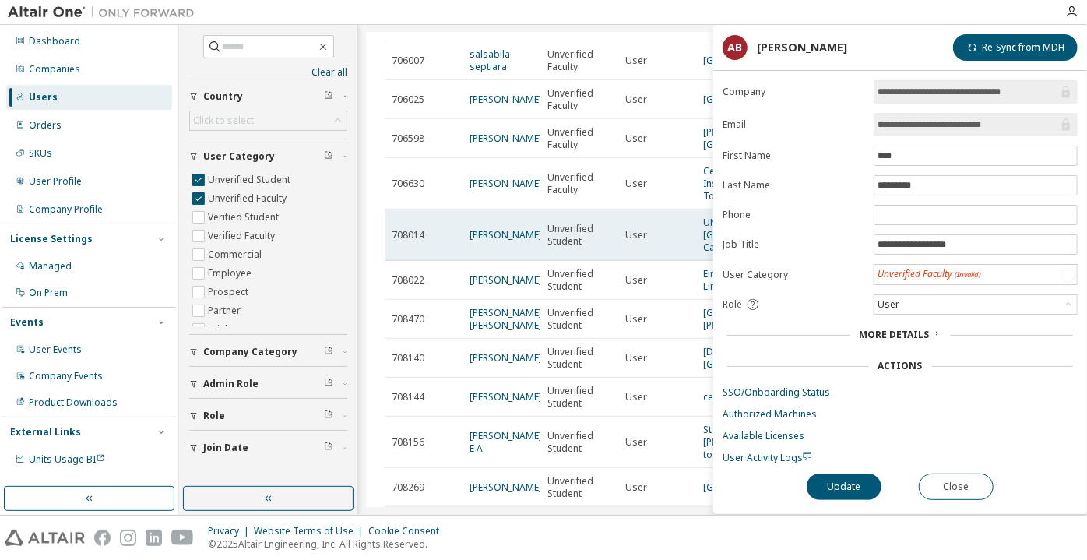
click at [505, 241] on span "[PERSON_NAME]" at bounding box center [506, 235] width 72 height 12
click at [488, 241] on link "[PERSON_NAME]" at bounding box center [506, 234] width 72 height 13
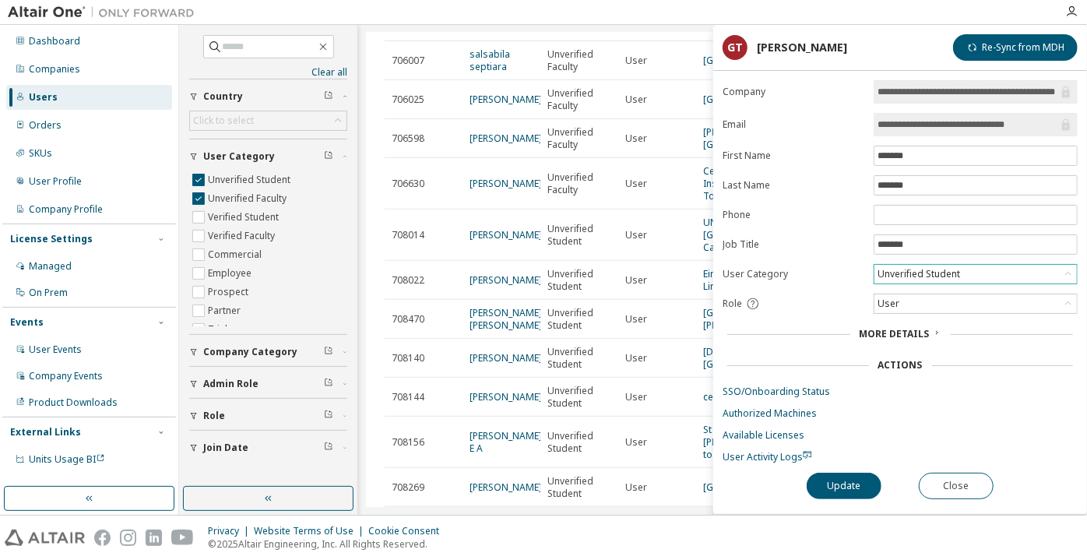
click at [899, 277] on div "Unverified Student" at bounding box center [918, 274] width 87 height 17
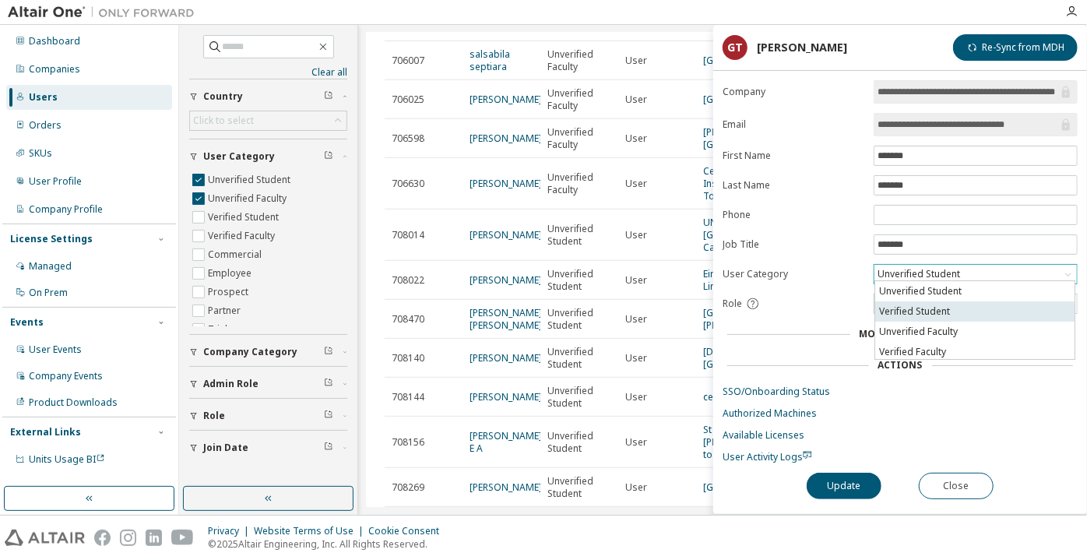
click at [910, 313] on li "Verified Student" at bounding box center [974, 311] width 199 height 20
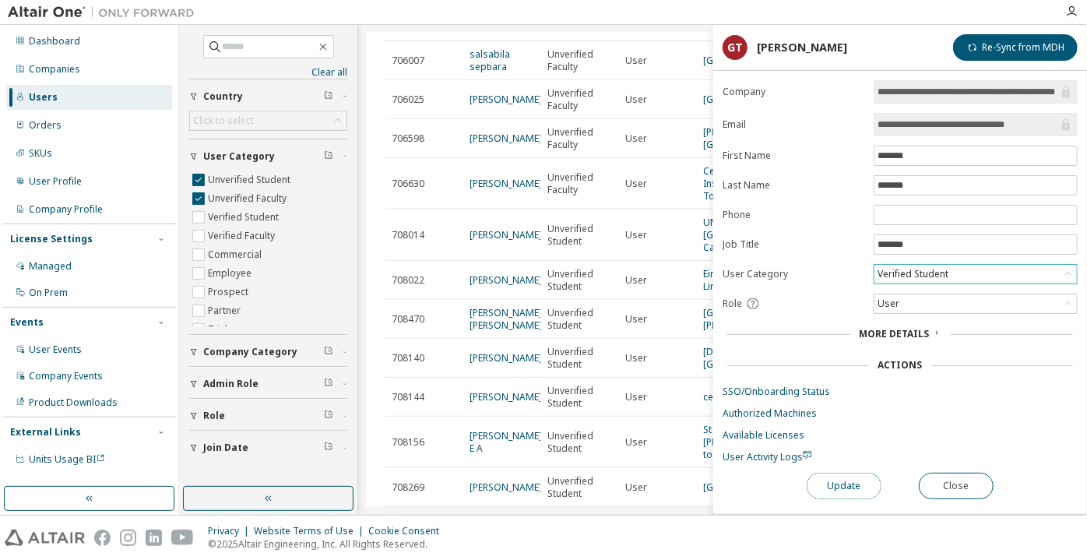
click at [839, 485] on button "Update" at bounding box center [844, 486] width 75 height 26
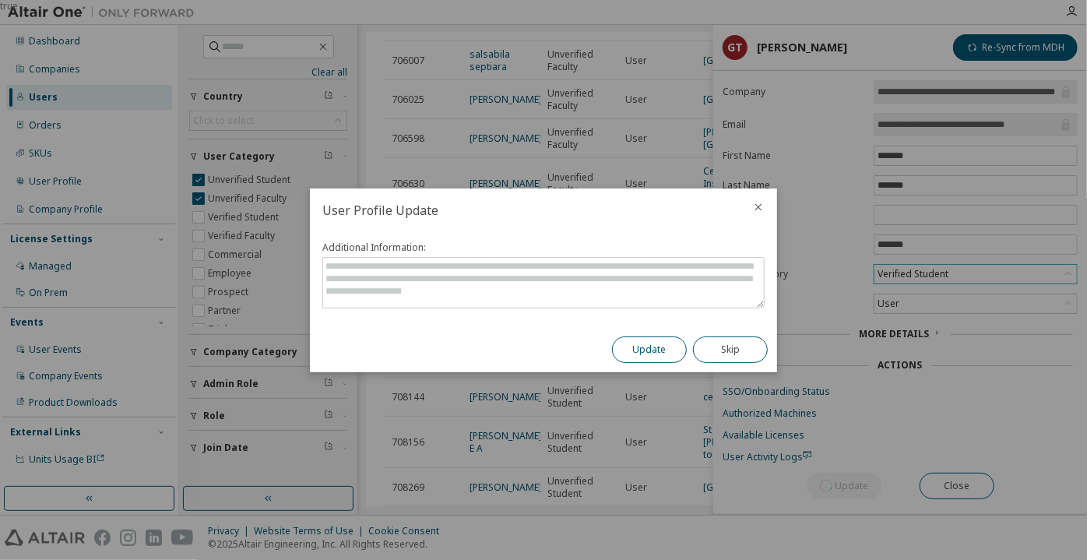
click at [658, 353] on button "Update" at bounding box center [649, 349] width 75 height 26
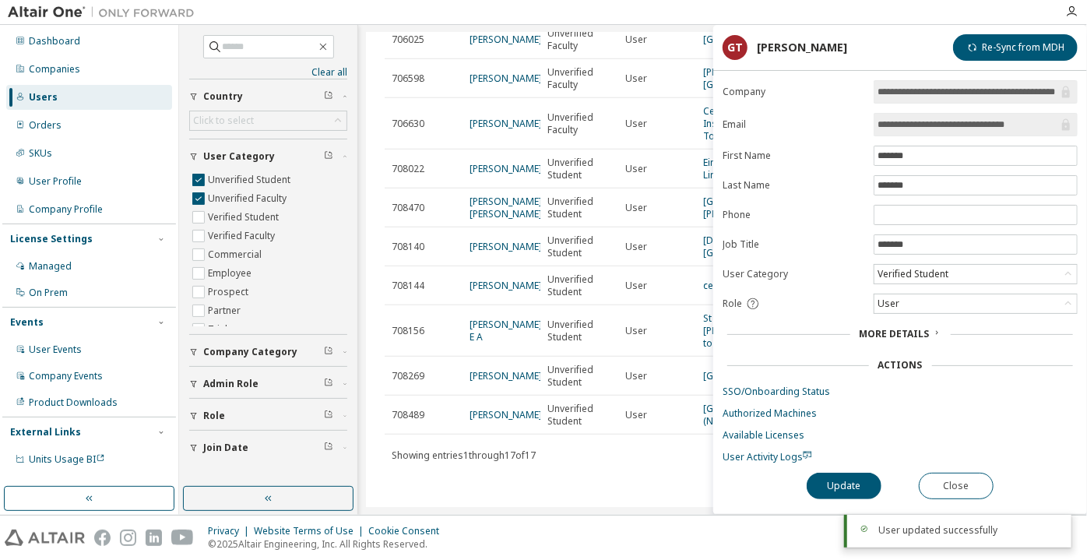
scroll to position [562, 0]
click at [475, 162] on link "[PERSON_NAME]" at bounding box center [506, 168] width 72 height 13
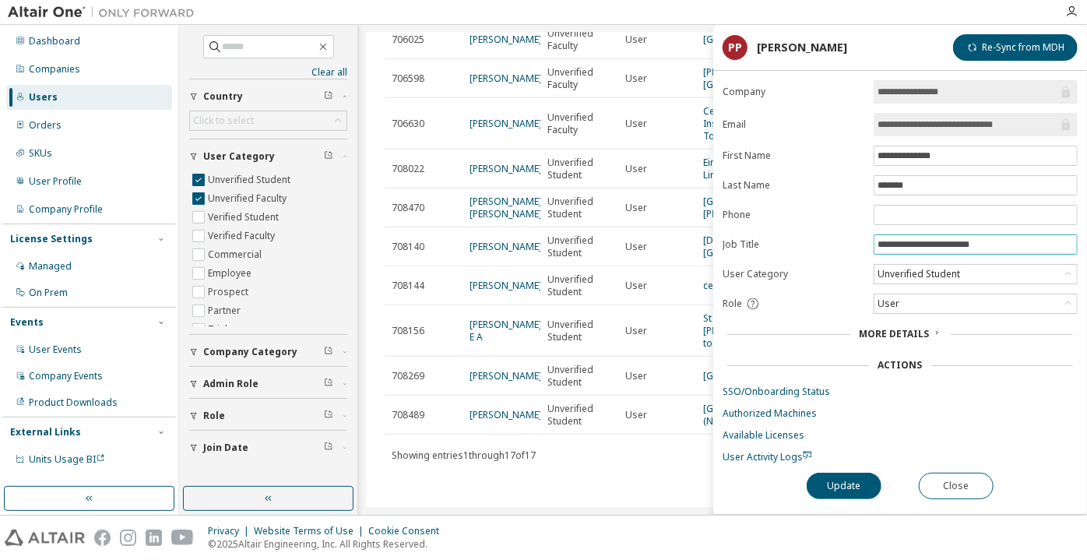
click at [939, 248] on span "**********" at bounding box center [976, 244] width 204 height 20
click at [936, 238] on input "**********" at bounding box center [976, 244] width 196 height 12
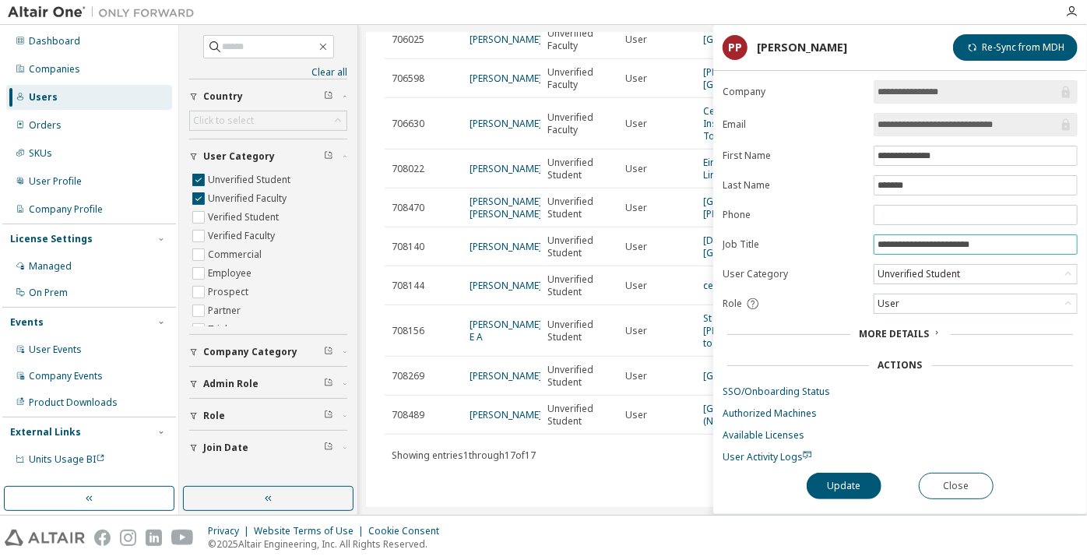
click at [936, 238] on input "**********" at bounding box center [976, 244] width 196 height 12
paste input "***"
type input "**********"
click at [973, 473] on button "Close" at bounding box center [956, 486] width 75 height 26
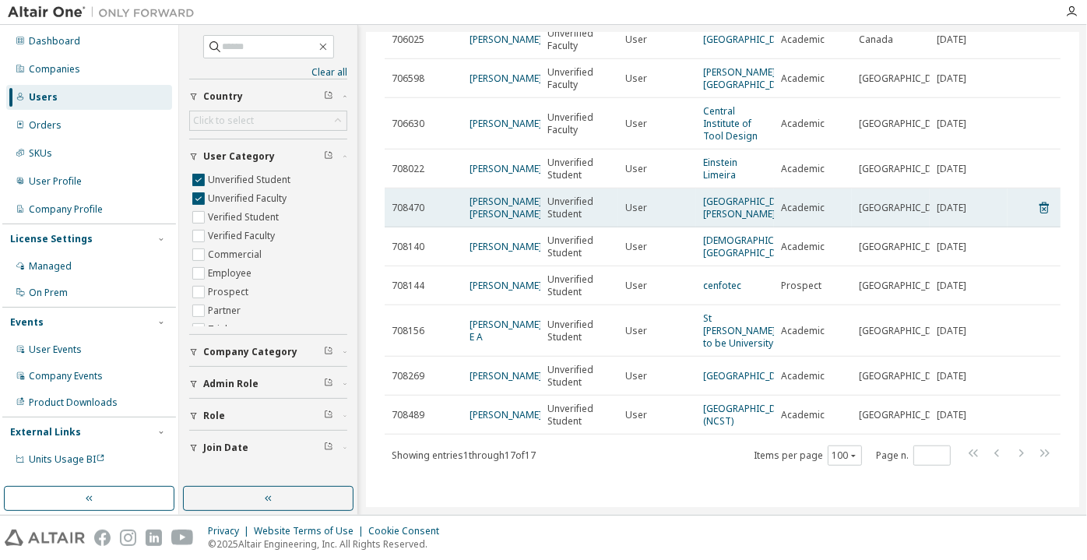
scroll to position [491, 0]
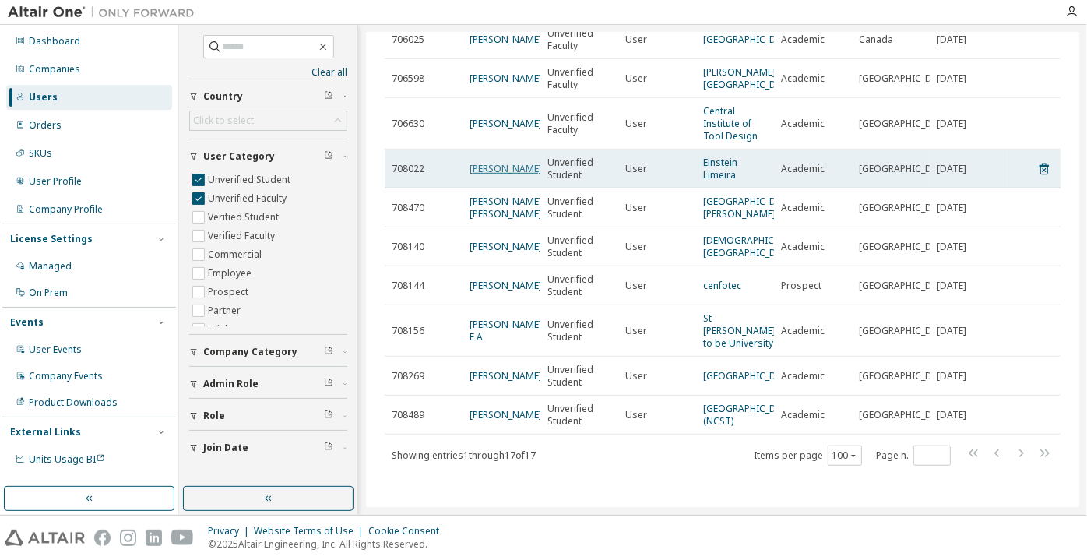
click at [497, 175] on link "[PERSON_NAME]" at bounding box center [506, 168] width 72 height 13
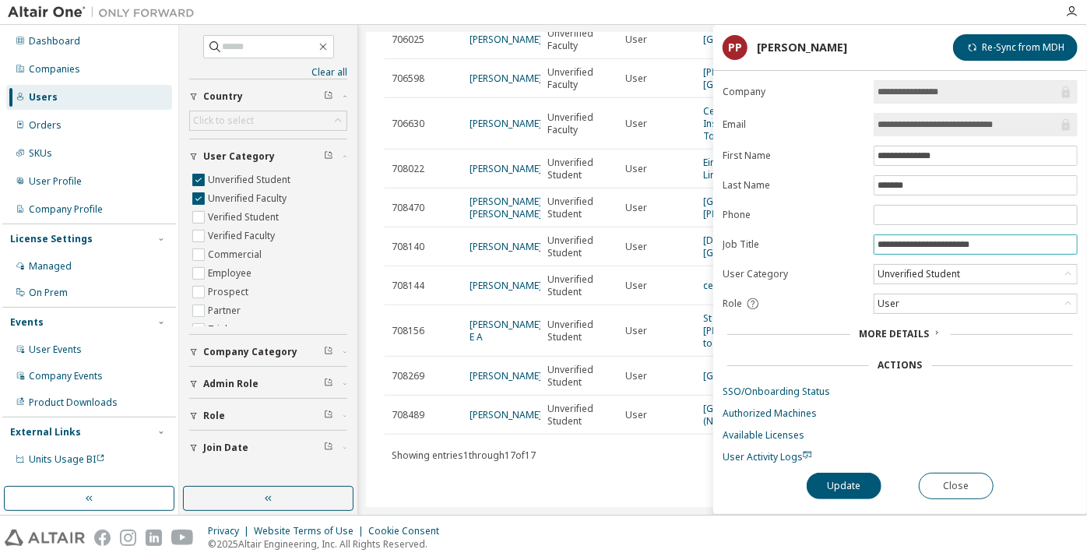
drag, startPoint x: 984, startPoint y: 240, endPoint x: 858, endPoint y: 244, distance: 127.0
click at [858, 244] on form "**********" at bounding box center [900, 271] width 355 height 383
click at [914, 132] on span "**********" at bounding box center [976, 124] width 204 height 23
click at [912, 131] on span "**********" at bounding box center [976, 124] width 204 height 23
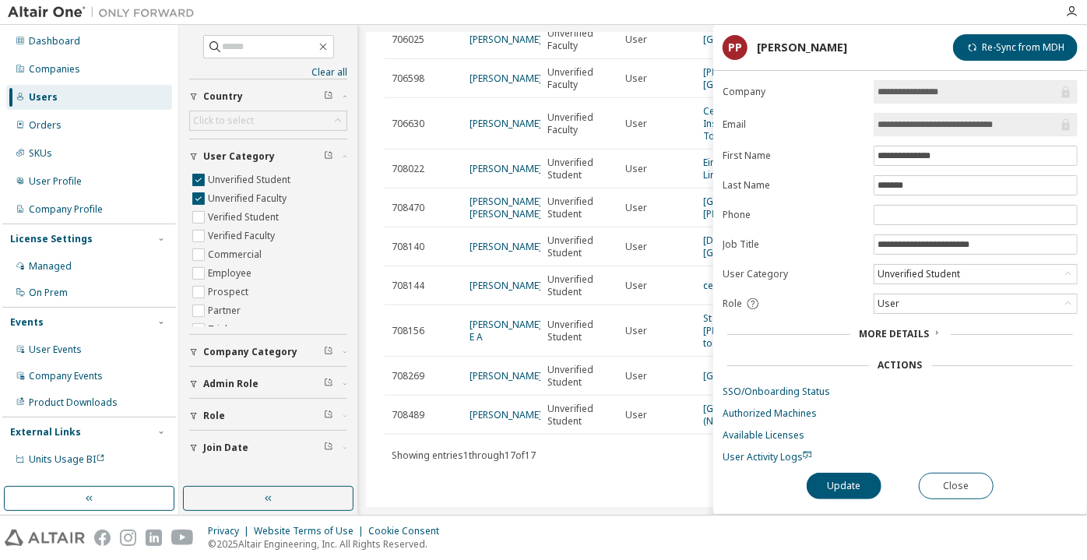
click at [912, 131] on span "**********" at bounding box center [976, 124] width 204 height 23
click at [914, 268] on div "Unverified Student" at bounding box center [918, 274] width 87 height 17
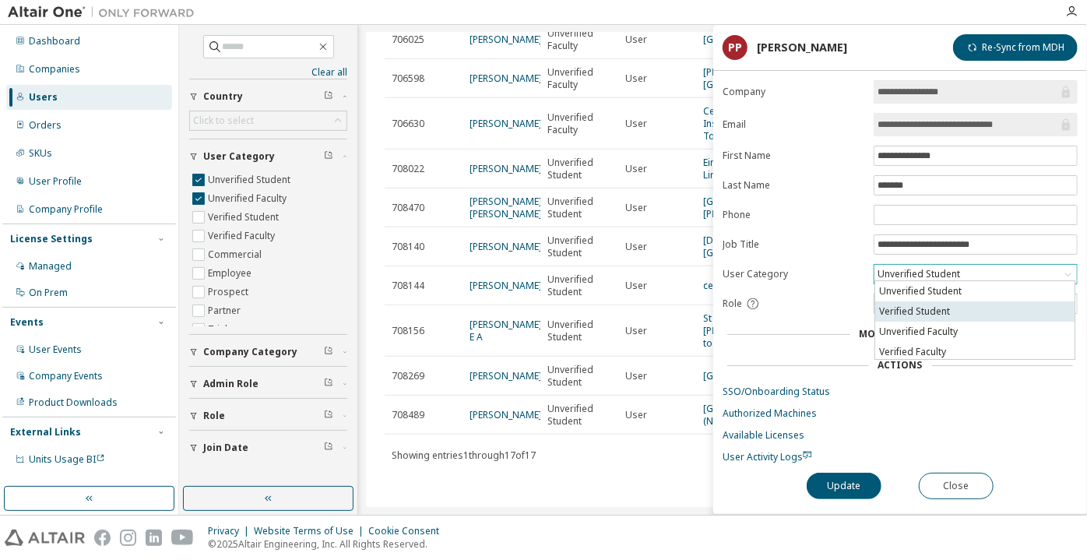
click at [899, 313] on li "Verified Student" at bounding box center [974, 311] width 199 height 20
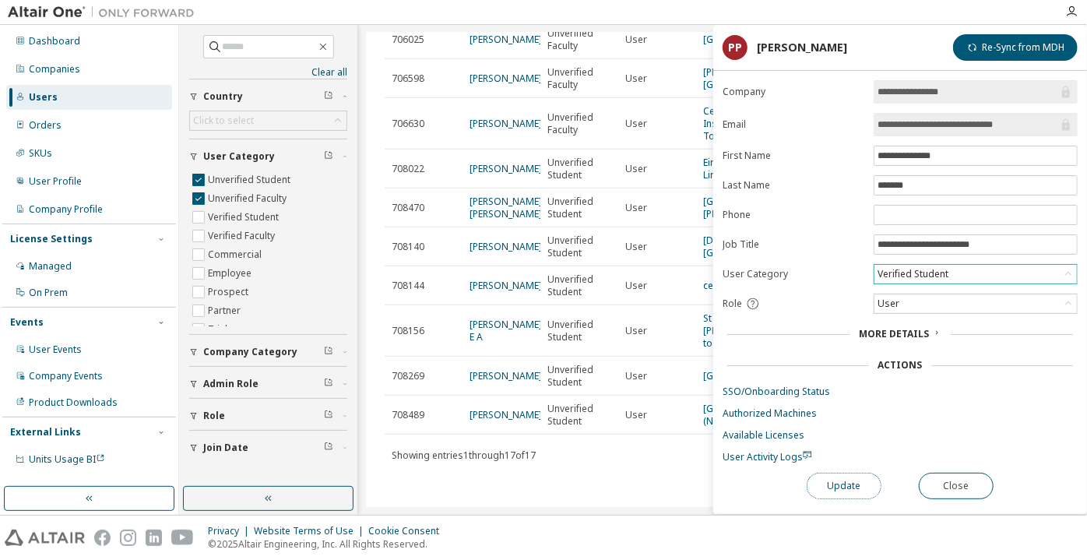
click at [840, 488] on button "Update" at bounding box center [844, 486] width 75 height 26
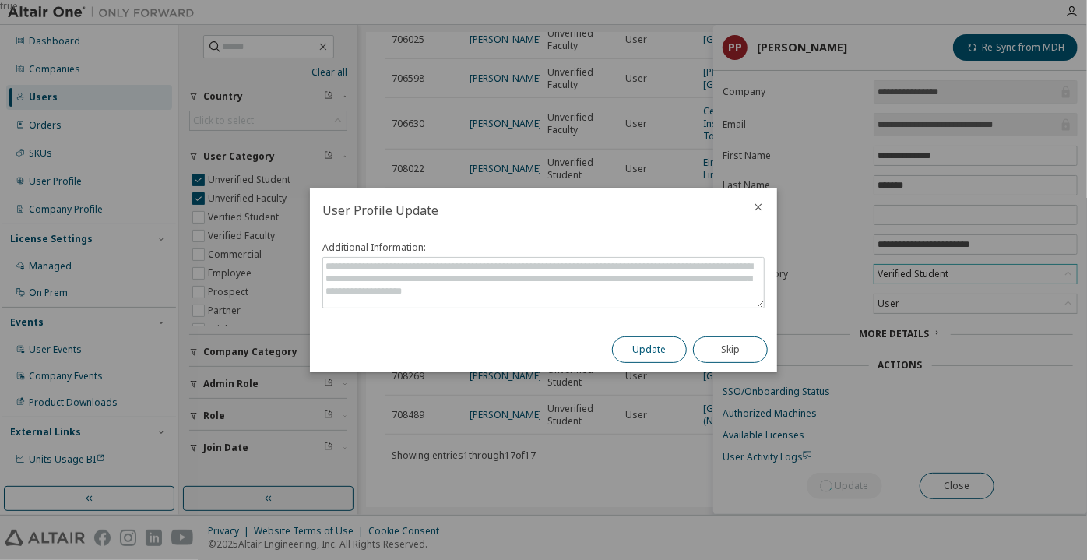
click at [652, 350] on button "Update" at bounding box center [649, 349] width 75 height 26
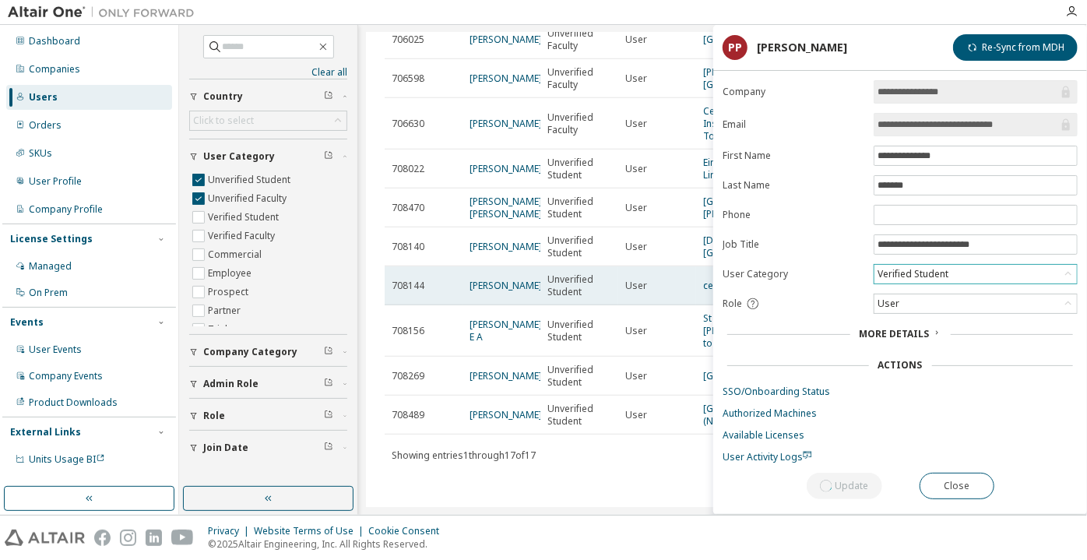
scroll to position [491, 0]
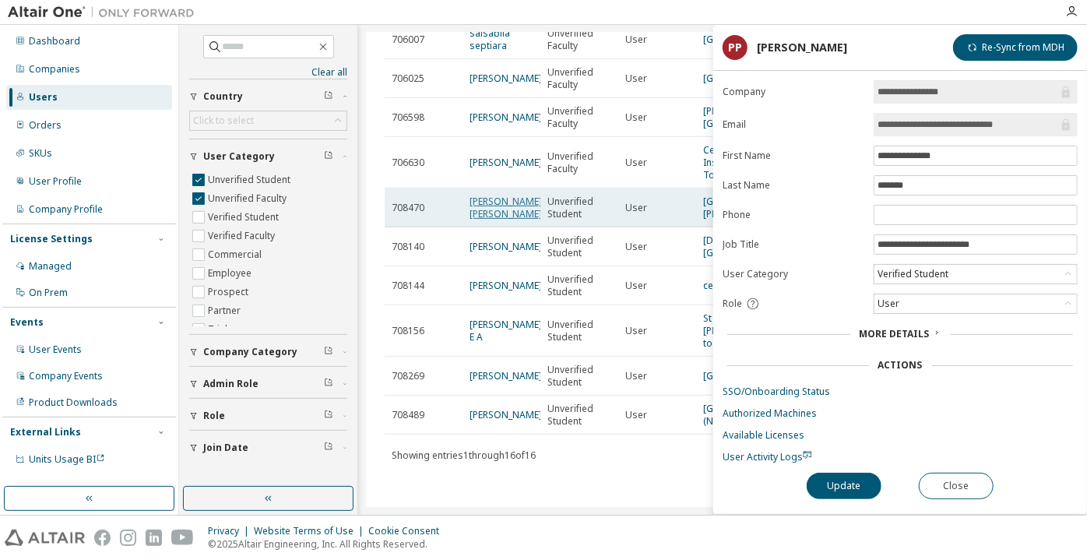
click at [488, 197] on link "[PERSON_NAME] [PERSON_NAME]" at bounding box center [506, 208] width 72 height 26
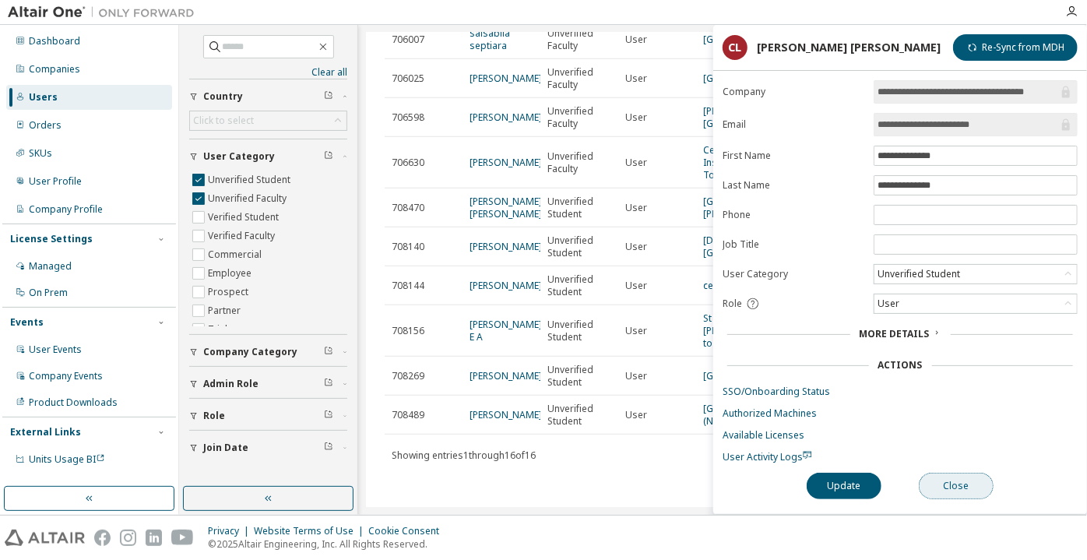
click at [945, 481] on button "Close" at bounding box center [956, 486] width 75 height 26
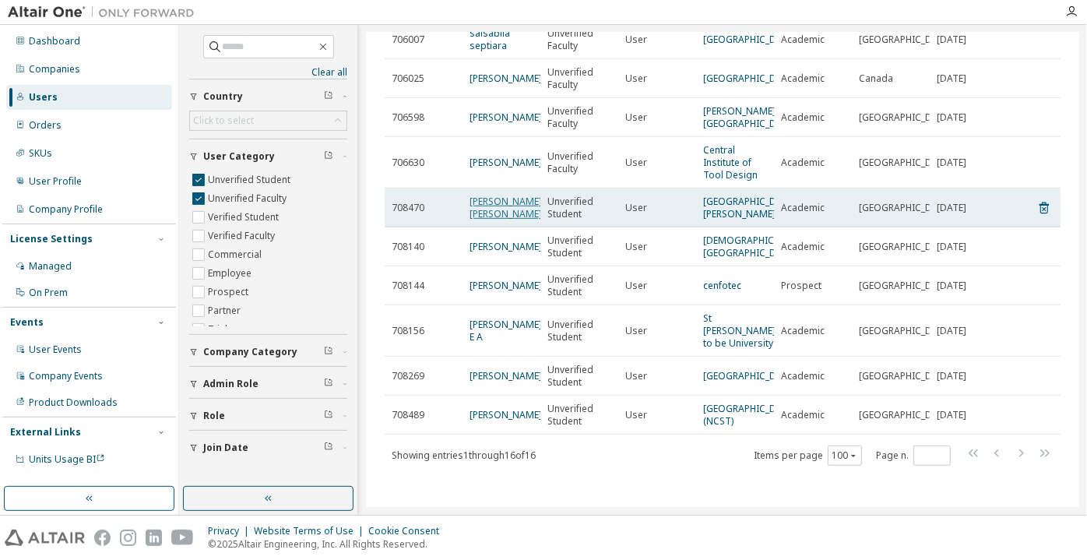
click at [481, 195] on link "[PERSON_NAME] [PERSON_NAME]" at bounding box center [506, 208] width 72 height 26
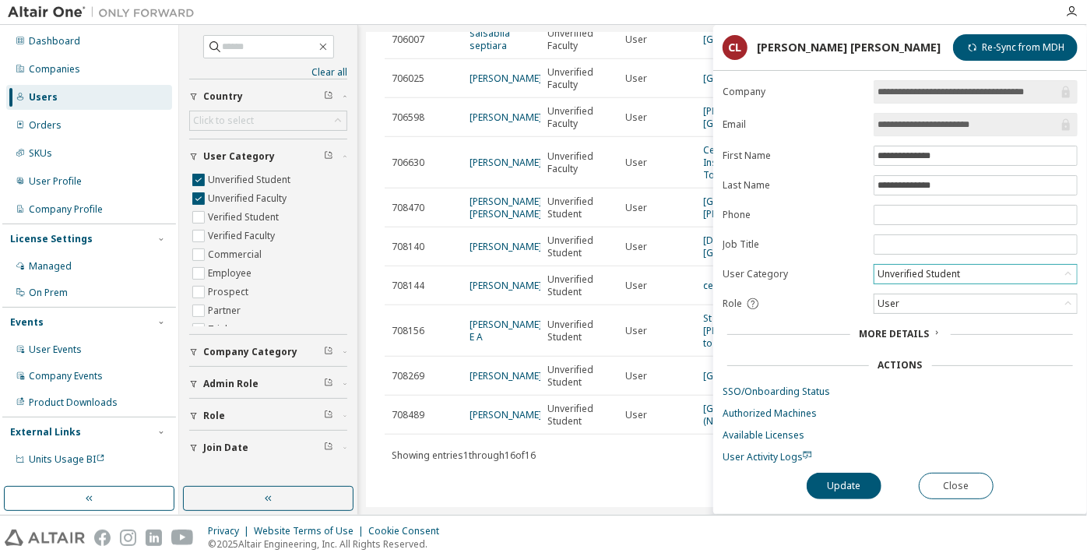
click at [891, 276] on div "Unverified Student" at bounding box center [918, 274] width 87 height 17
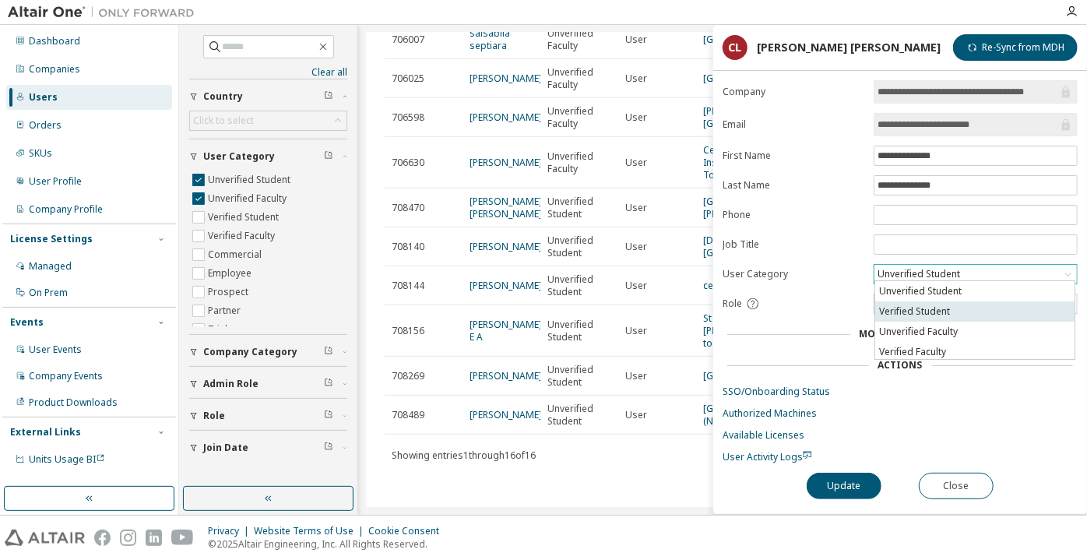
click at [906, 317] on li "Verified Student" at bounding box center [974, 311] width 199 height 20
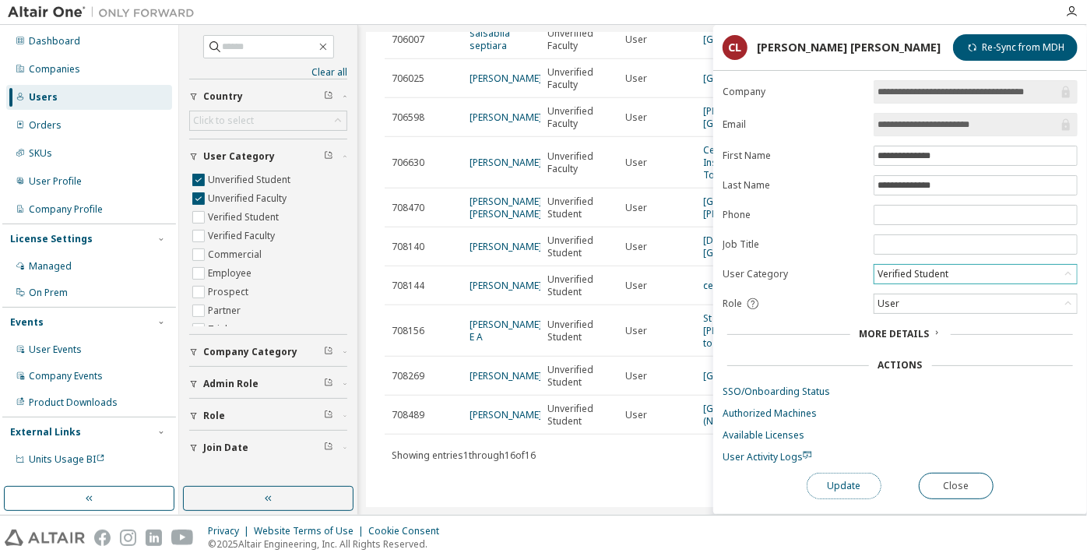
click at [858, 482] on button "Update" at bounding box center [844, 486] width 75 height 26
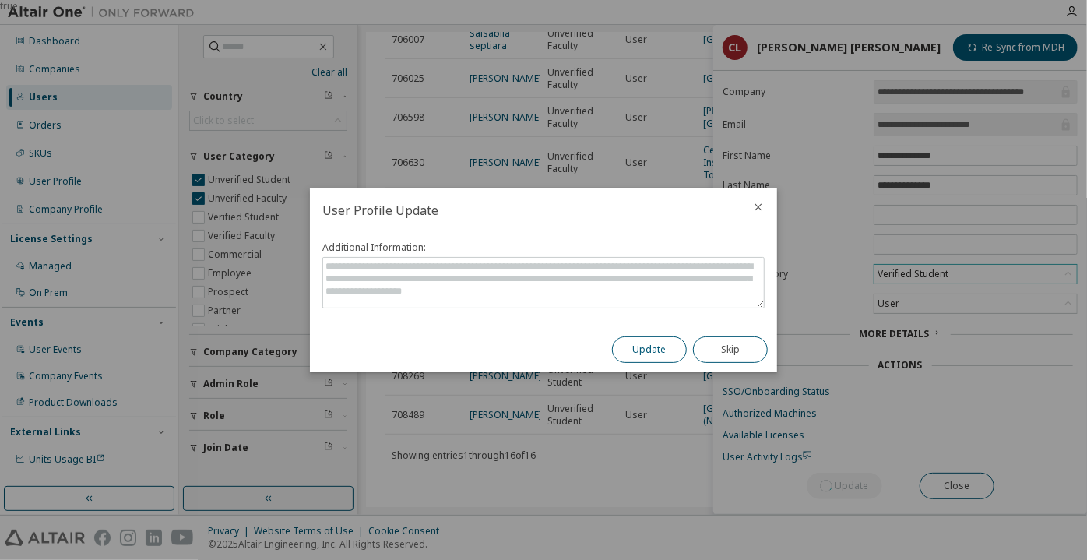
click at [668, 344] on button "Update" at bounding box center [649, 349] width 75 height 26
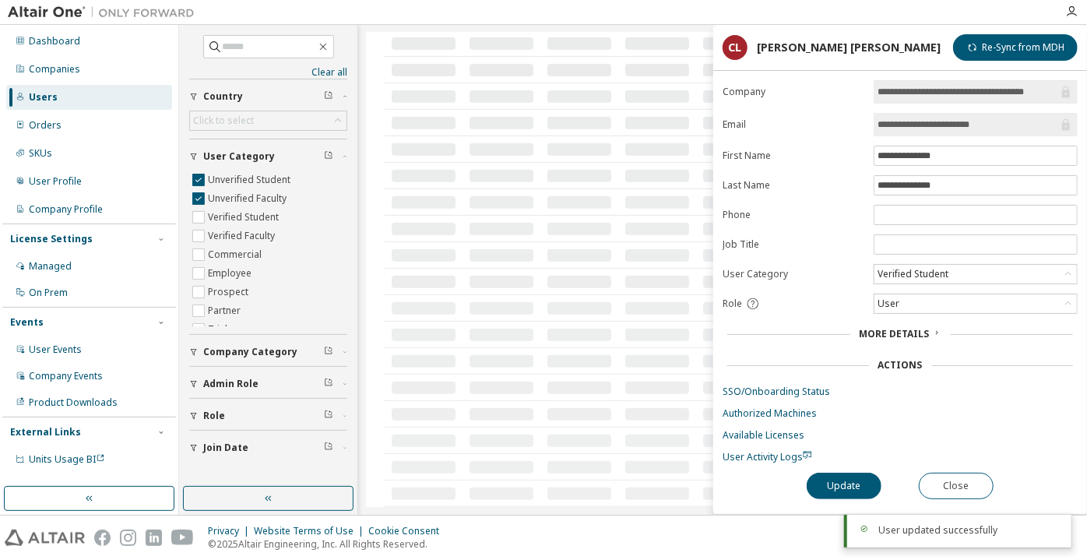
scroll to position [459, 0]
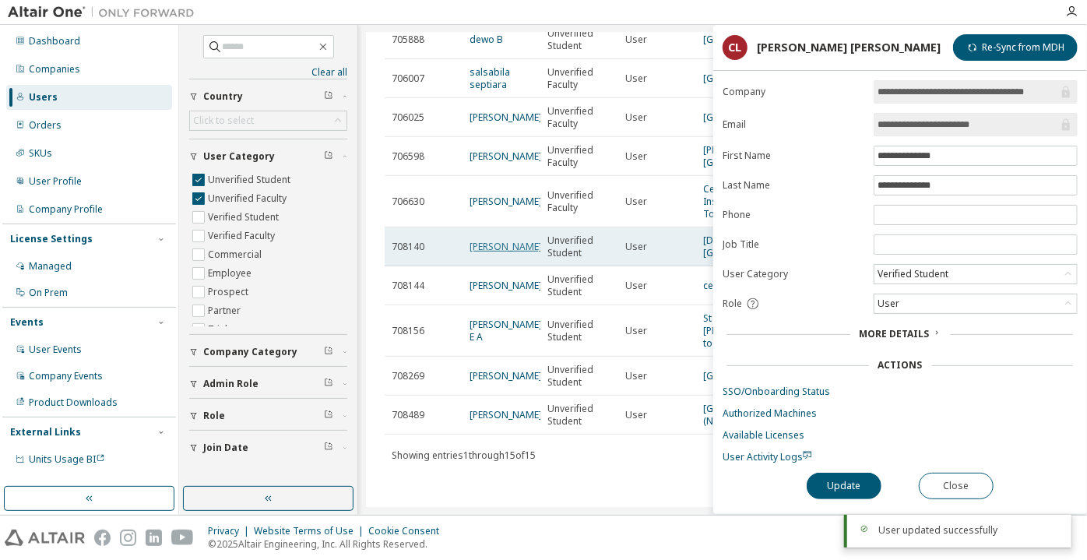
click at [481, 240] on link "[PERSON_NAME]" at bounding box center [506, 246] width 72 height 13
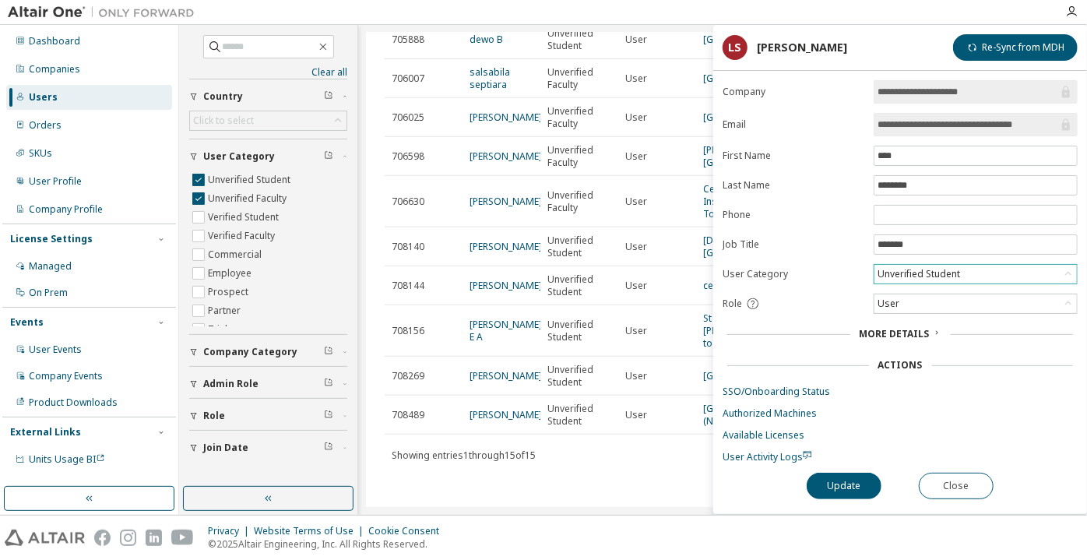
click at [902, 267] on div "Unverified Student" at bounding box center [918, 274] width 87 height 17
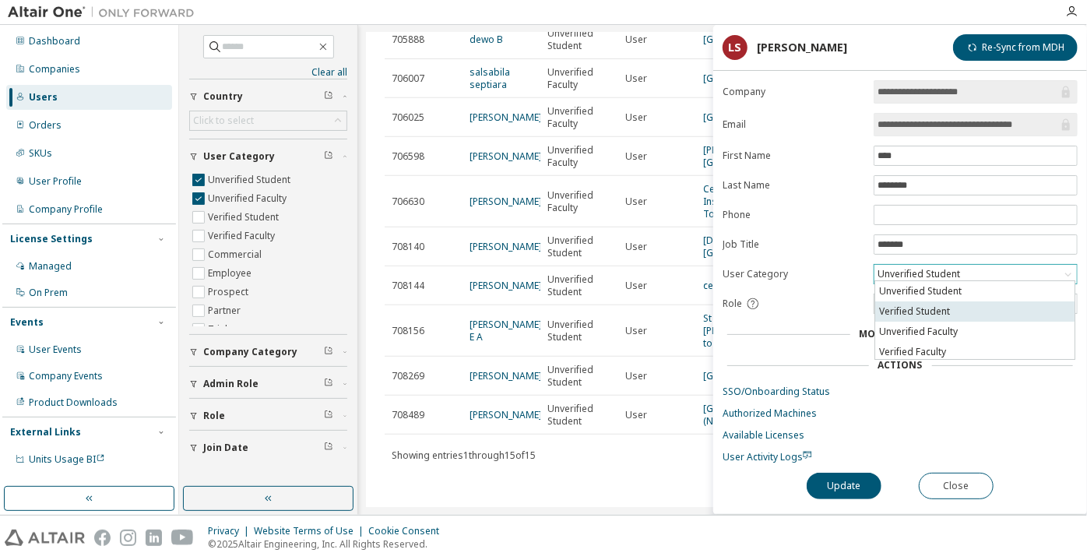
click at [914, 301] on li "Verified Student" at bounding box center [974, 311] width 199 height 20
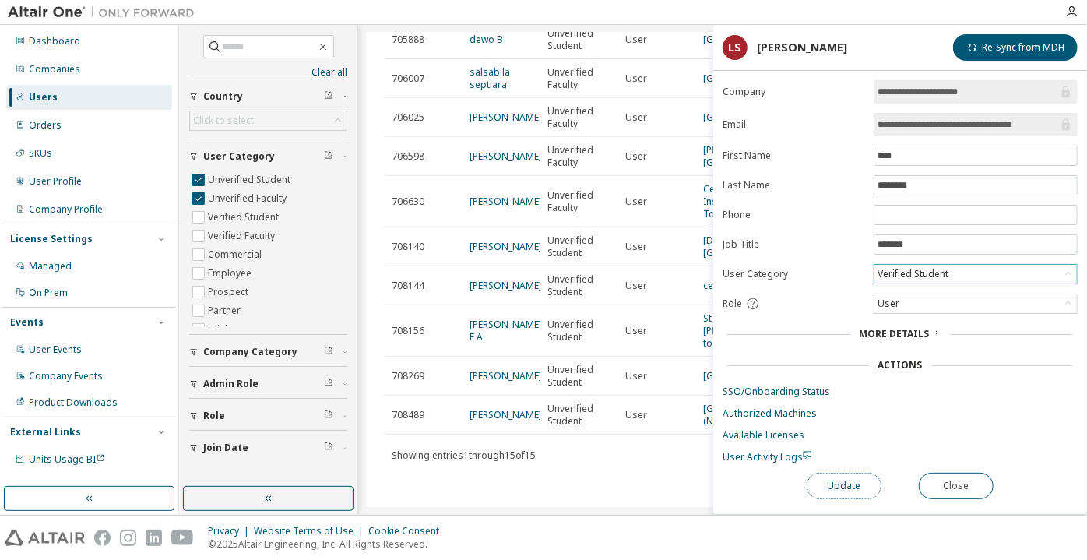
click at [845, 473] on button "Update" at bounding box center [844, 486] width 75 height 26
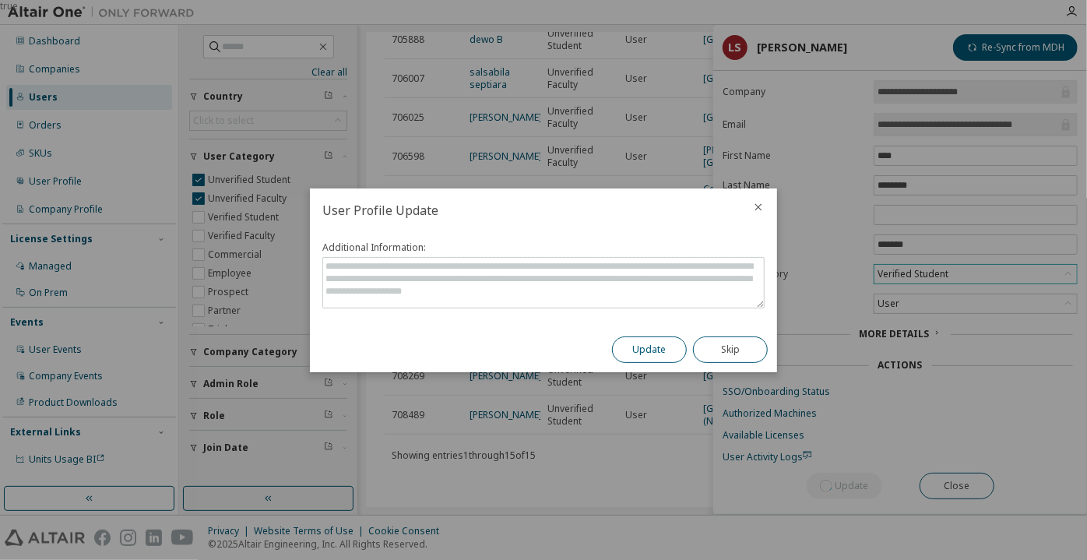
click at [664, 351] on button "Update" at bounding box center [649, 349] width 75 height 26
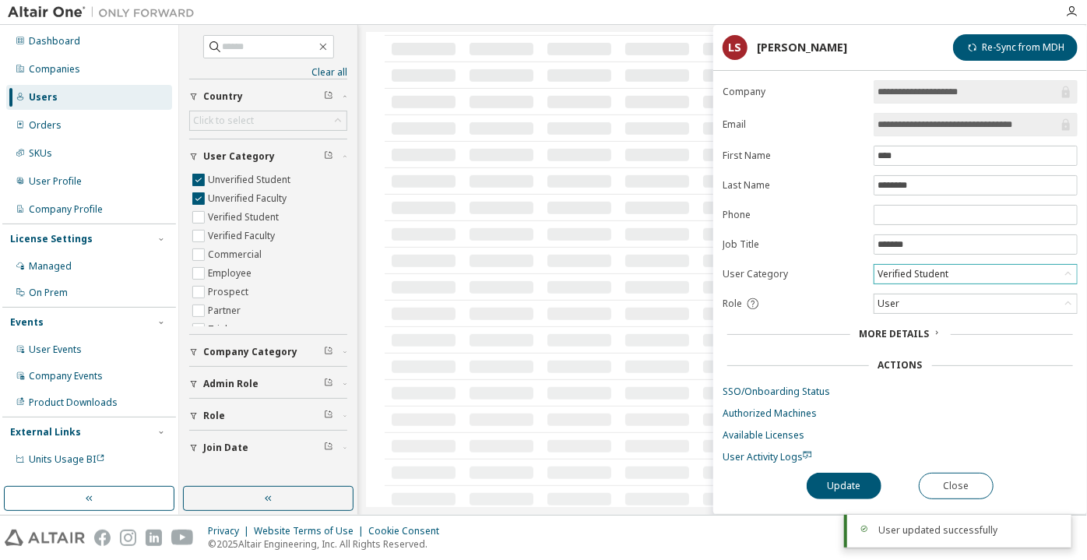
scroll to position [491, 0]
click at [960, 477] on button "Close" at bounding box center [956, 487] width 75 height 26
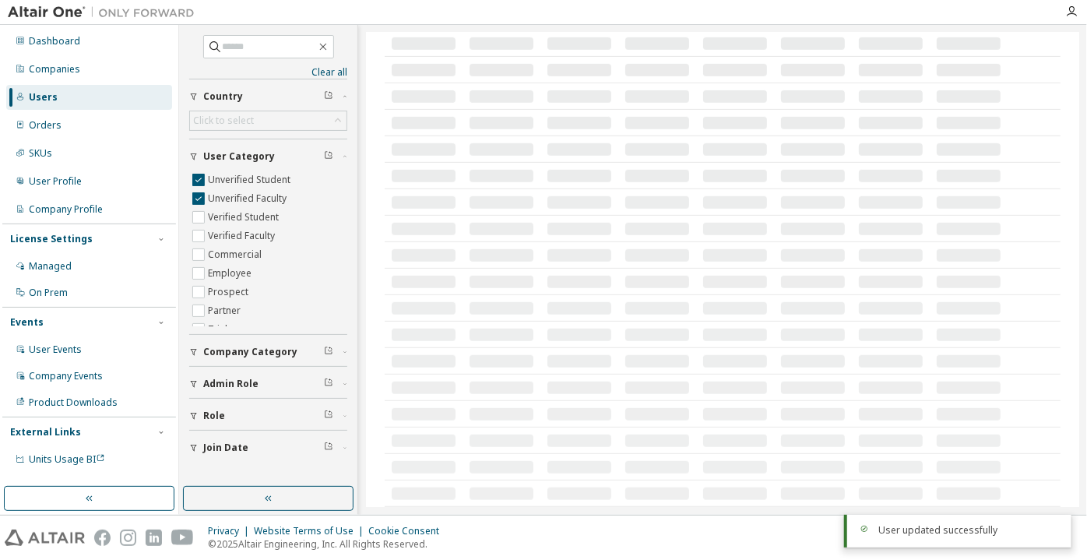
scroll to position [420, 0]
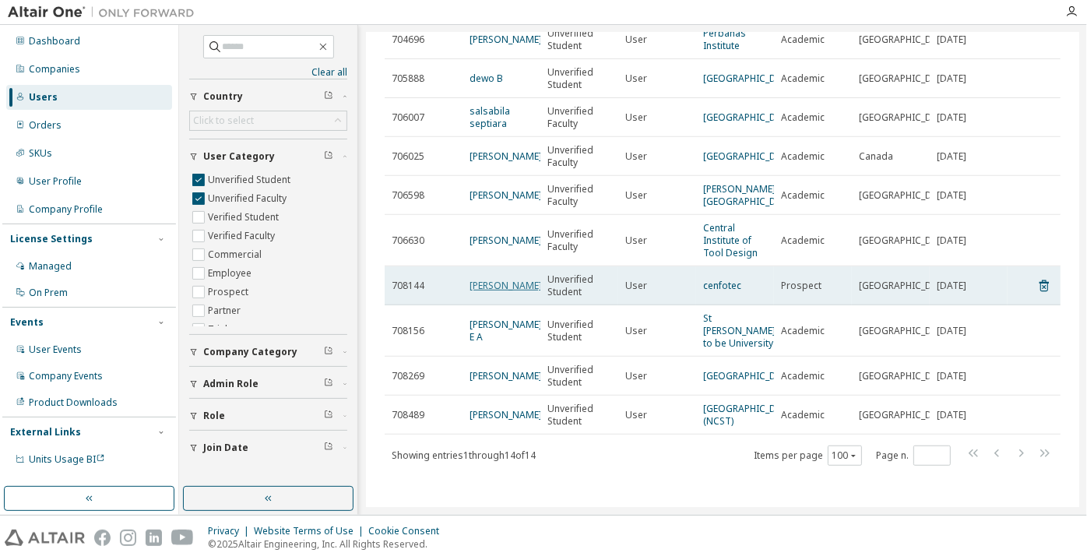
click at [488, 279] on link "[PERSON_NAME]" at bounding box center [506, 285] width 72 height 13
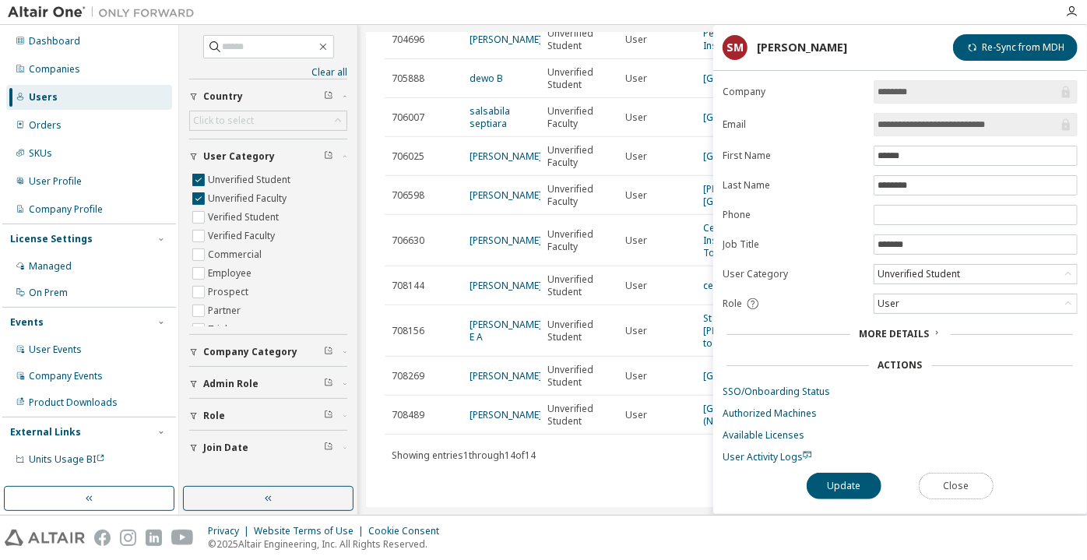
click at [950, 488] on button "Close" at bounding box center [956, 486] width 75 height 26
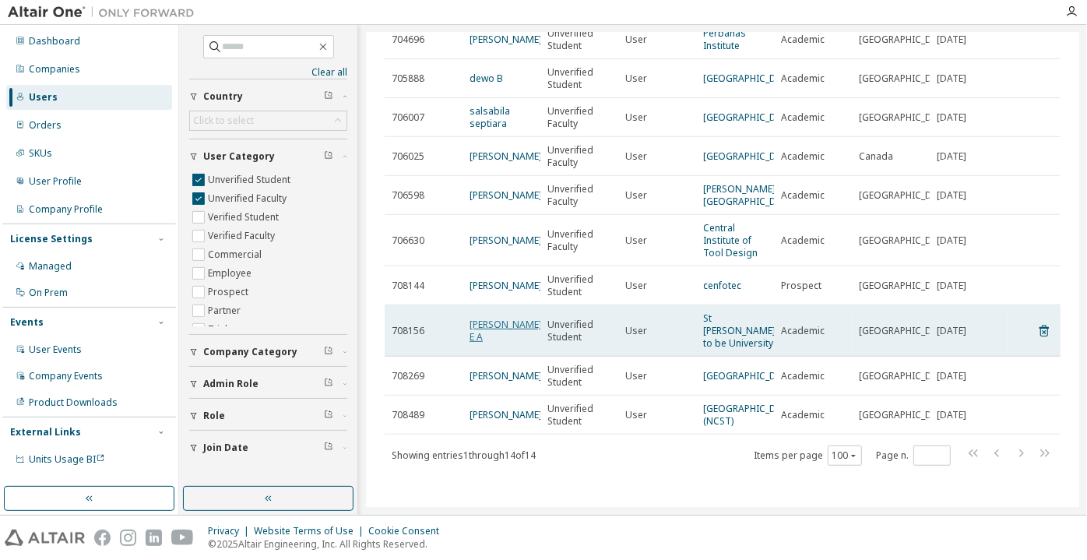
click at [475, 318] on link "[PERSON_NAME] E A" at bounding box center [506, 331] width 72 height 26
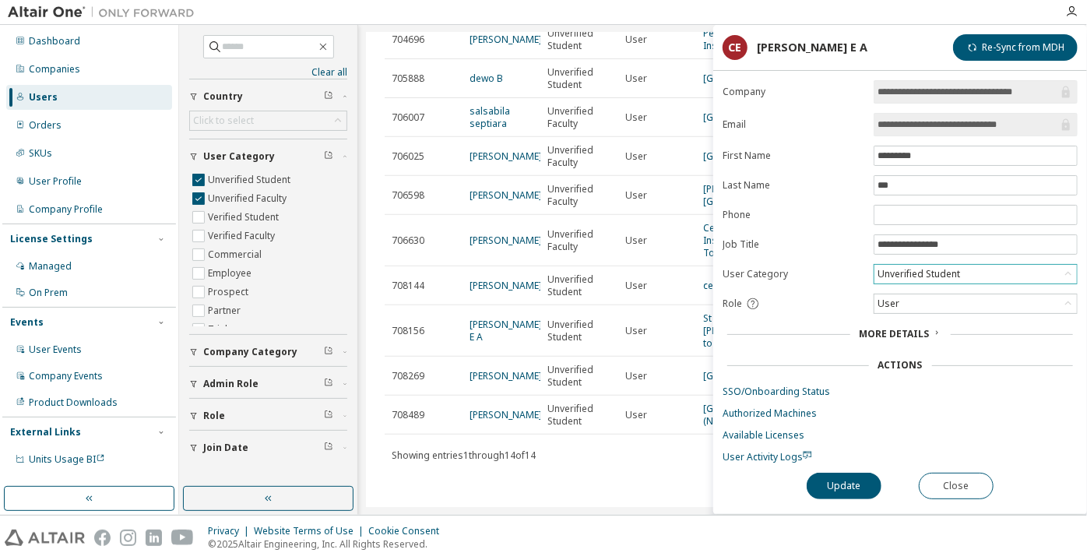
click at [947, 266] on div "Unverified Student" at bounding box center [918, 274] width 87 height 17
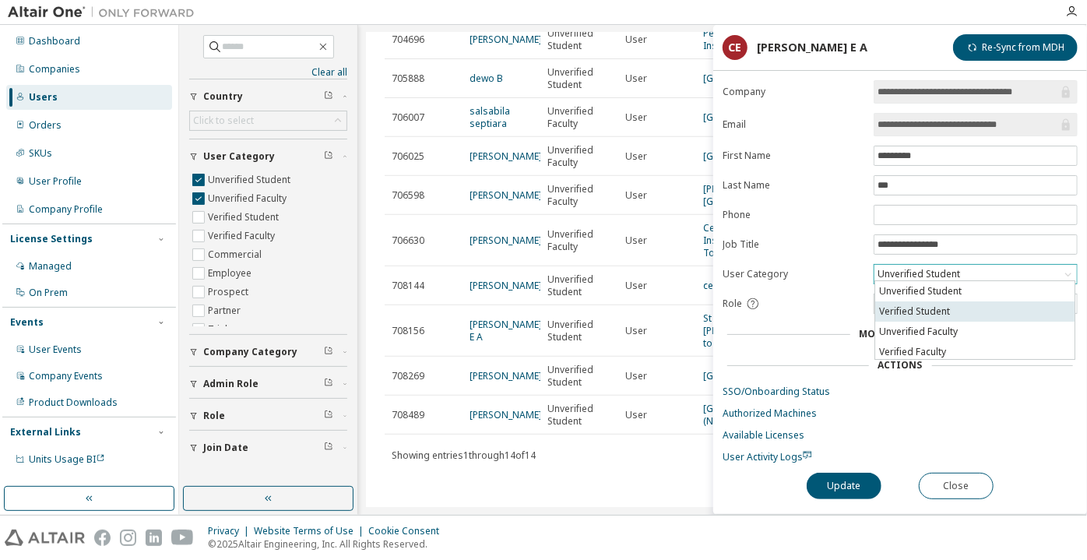
click at [946, 306] on li "Verified Student" at bounding box center [974, 311] width 199 height 20
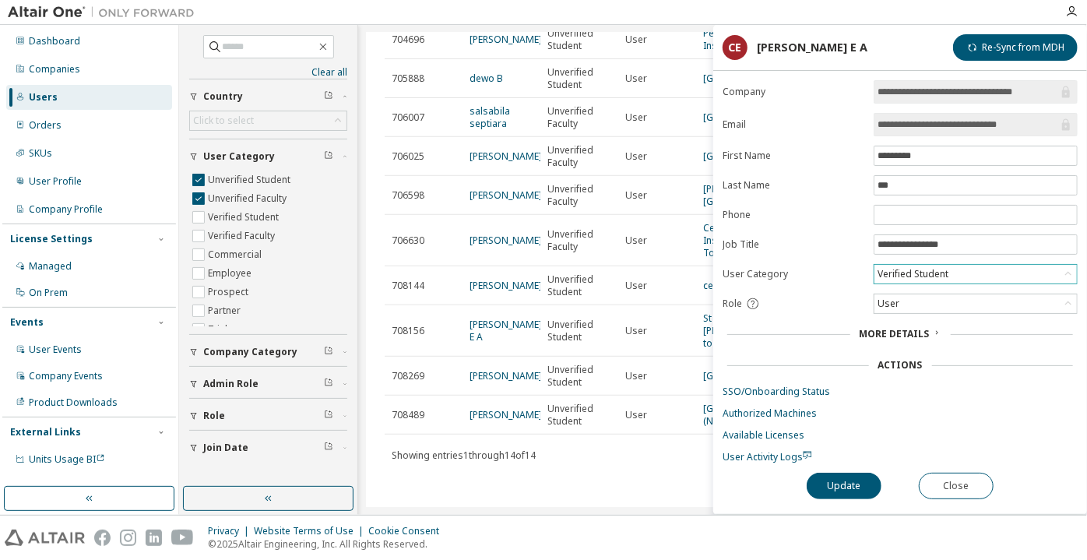
click at [872, 467] on div "**********" at bounding box center [900, 297] width 374 height 434
click at [869, 474] on button "Update" at bounding box center [844, 486] width 75 height 26
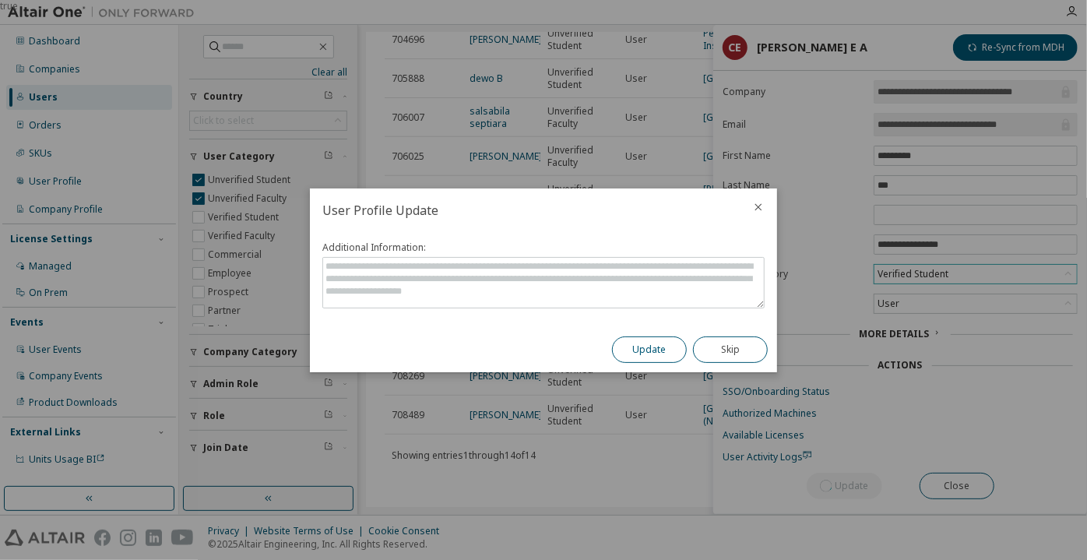
click at [667, 347] on button "Update" at bounding box center [649, 349] width 75 height 26
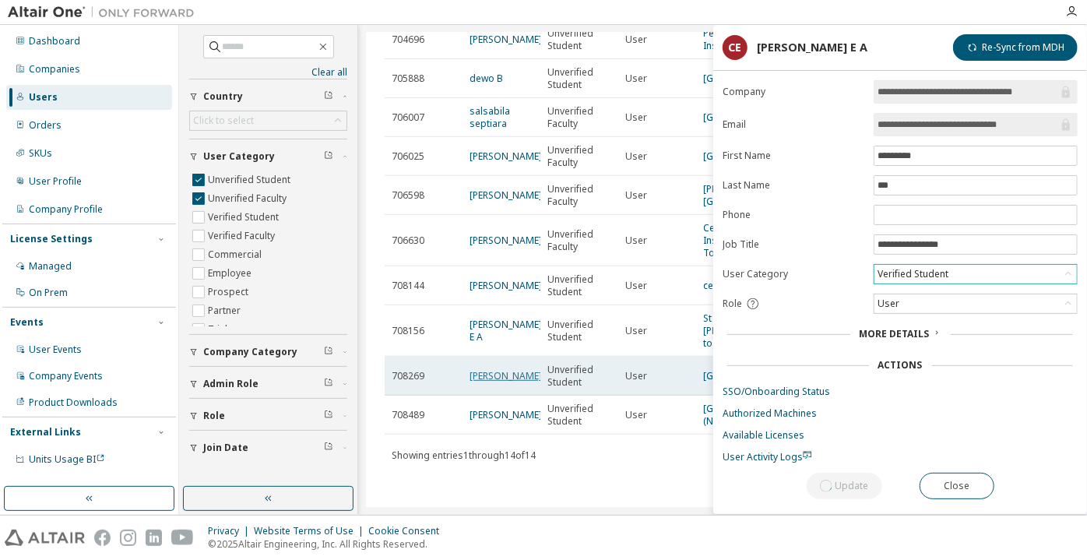
click at [481, 369] on link "[PERSON_NAME]" at bounding box center [506, 375] width 72 height 13
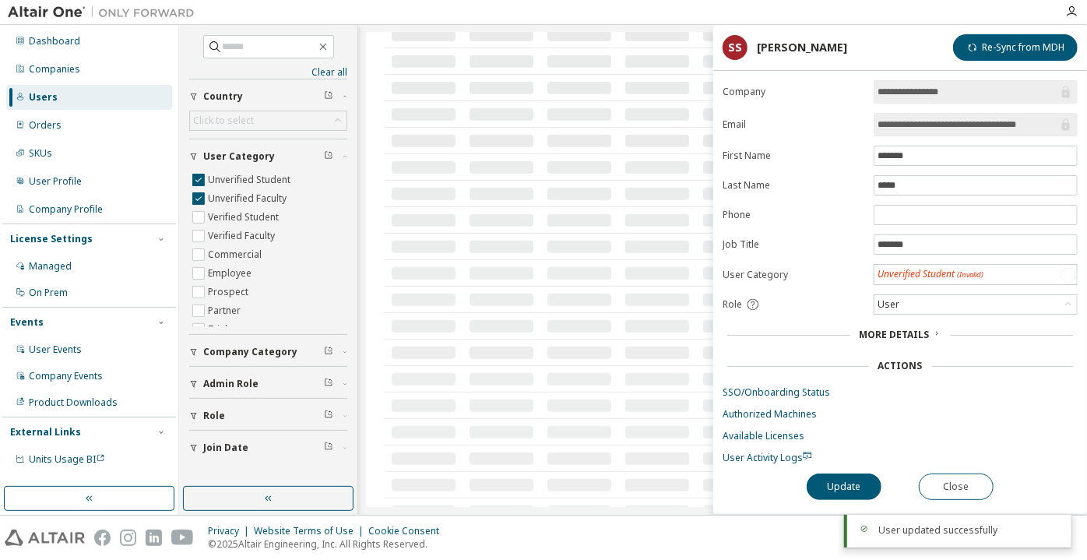
scroll to position [491, 0]
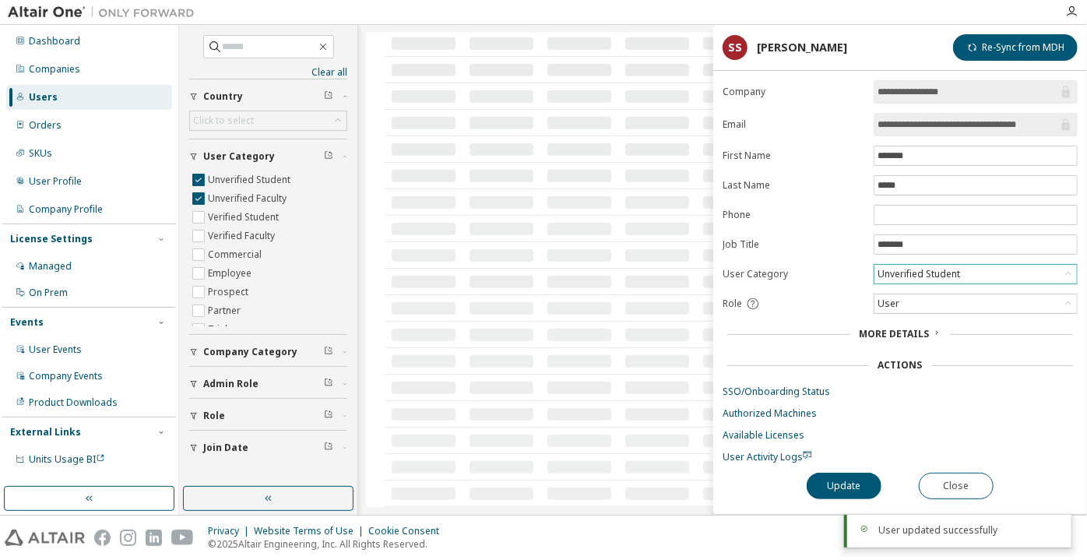
click at [903, 276] on div "Unverified Student" at bounding box center [918, 274] width 87 height 17
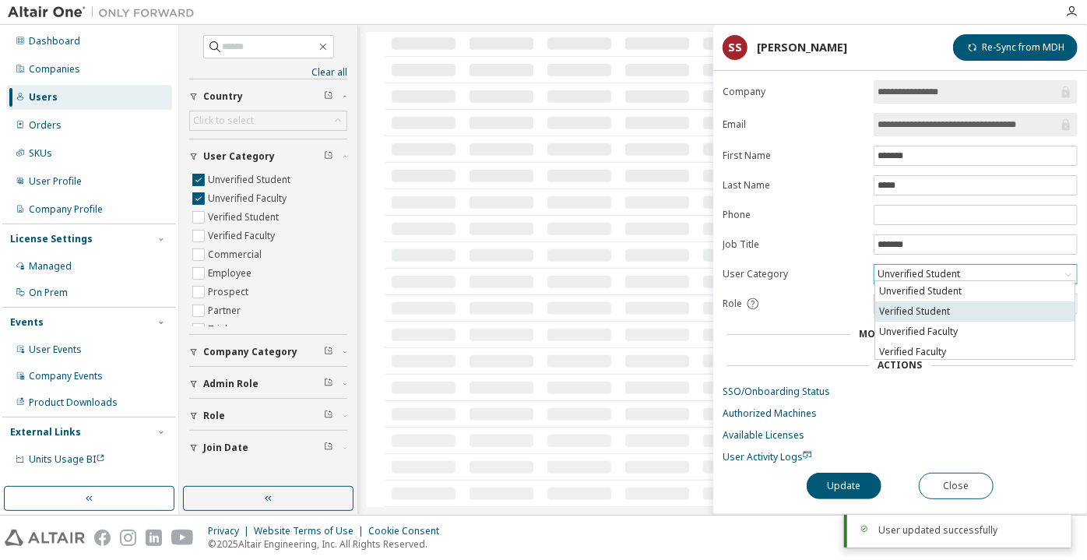
scroll to position [368, 0]
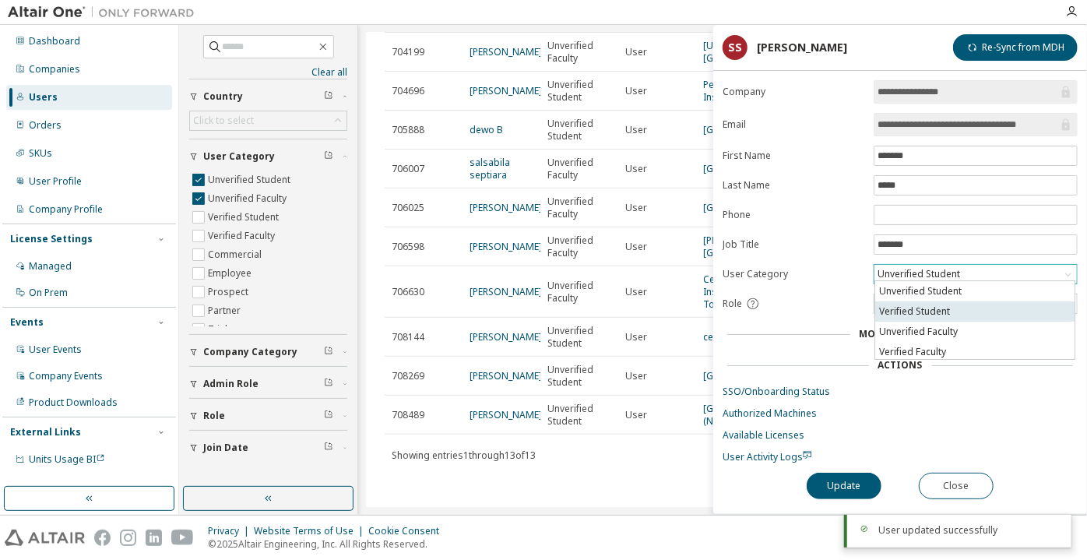
click at [903, 304] on li "Verified Student" at bounding box center [974, 311] width 199 height 20
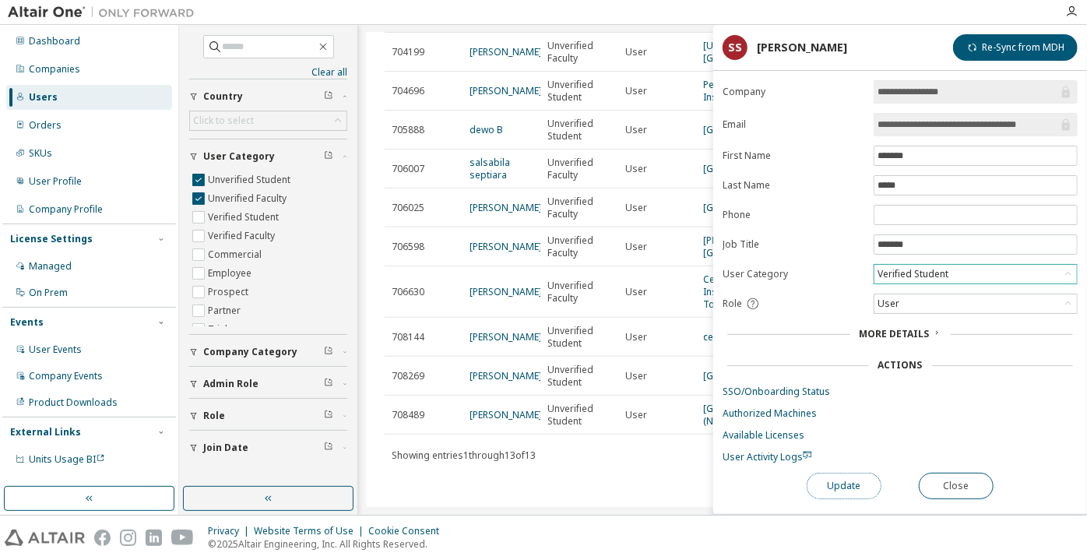
click at [839, 476] on button "Update" at bounding box center [844, 486] width 75 height 26
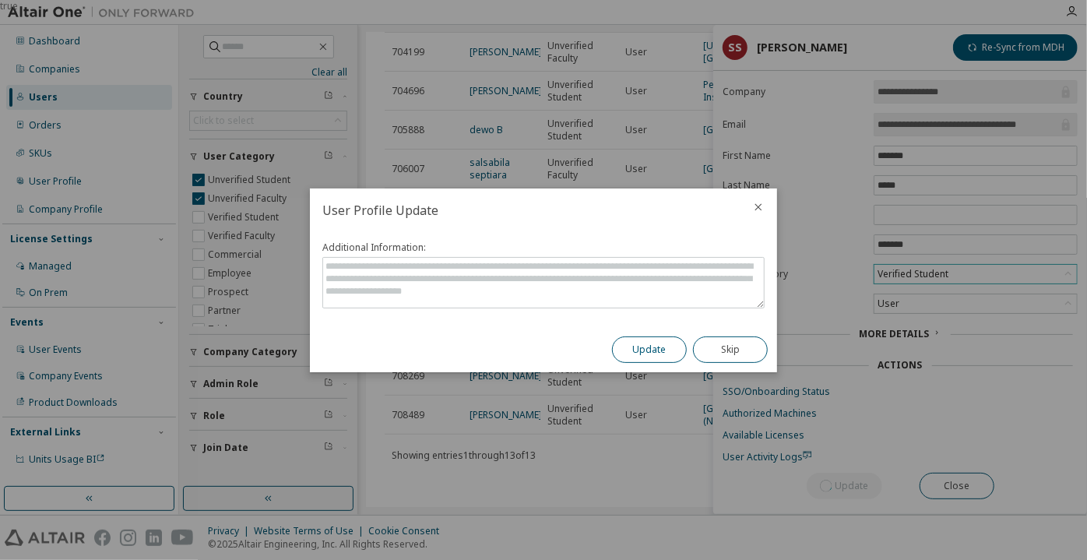
click at [682, 354] on button "Update" at bounding box center [649, 349] width 75 height 26
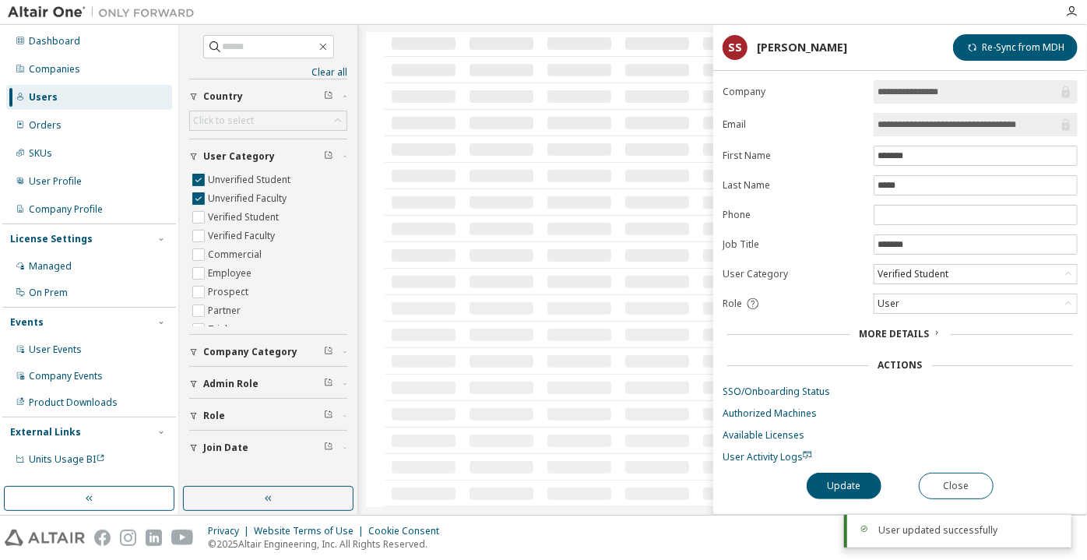
scroll to position [329, 0]
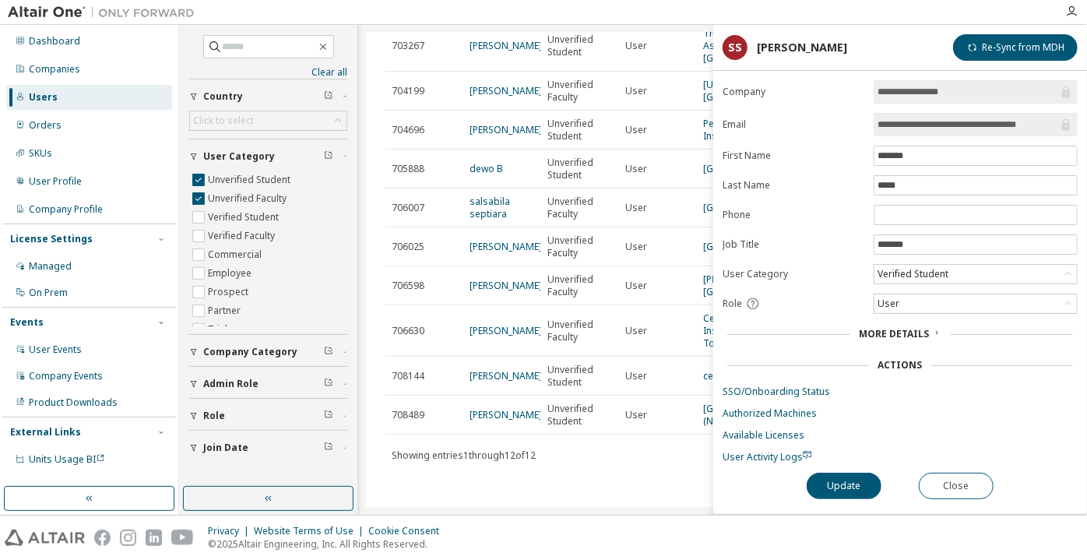
click at [480, 408] on link "[PERSON_NAME]" at bounding box center [506, 414] width 72 height 13
click at [939, 252] on form "**********" at bounding box center [900, 271] width 355 height 383
click at [944, 266] on div "Unverified Student" at bounding box center [918, 274] width 87 height 17
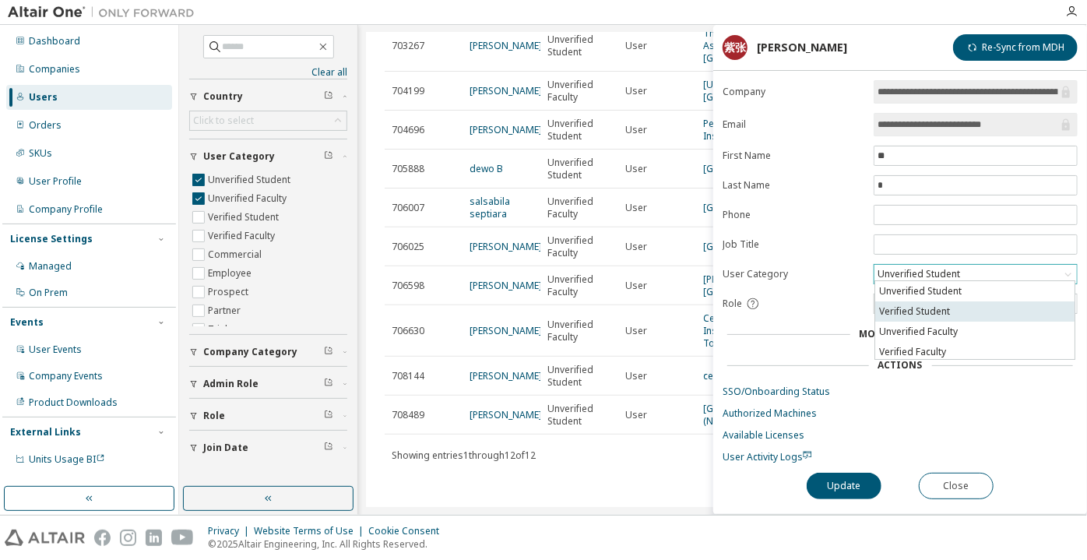
click at [962, 303] on li "Verified Student" at bounding box center [974, 311] width 199 height 20
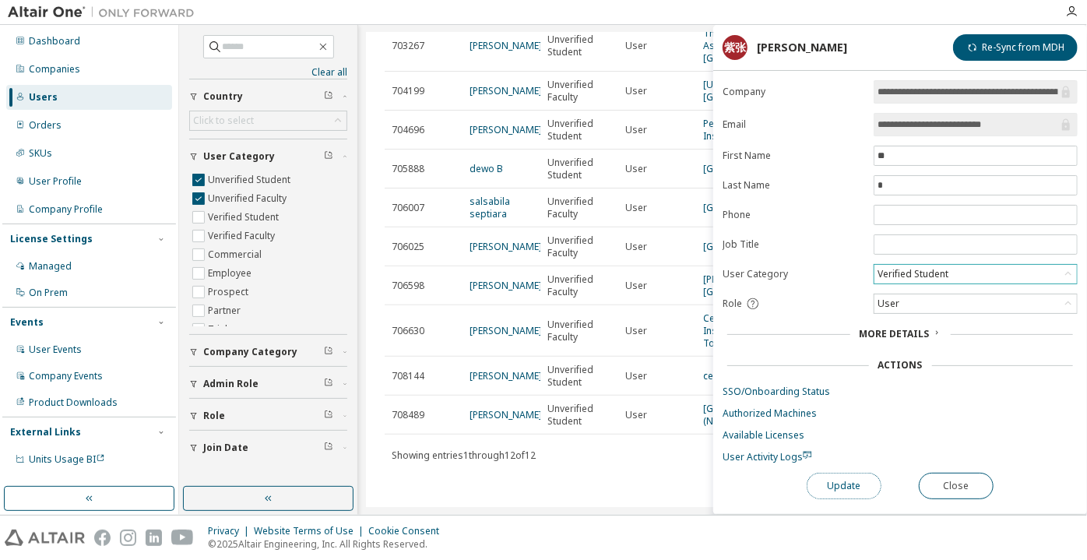
click at [855, 484] on button "Update" at bounding box center [844, 486] width 75 height 26
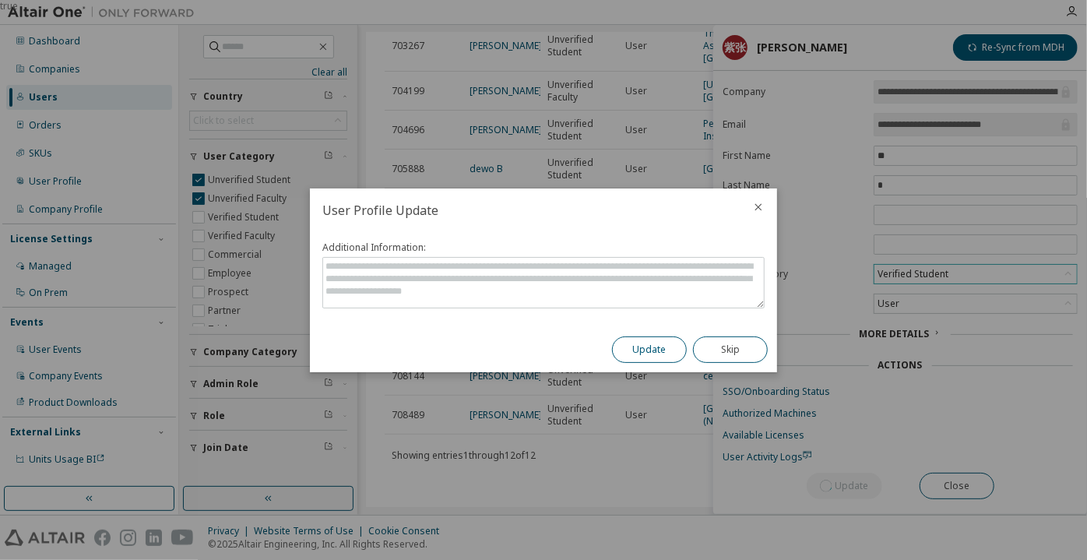
click at [660, 347] on button "Update" at bounding box center [649, 349] width 75 height 26
